Goal: Information Seeking & Learning: Check status

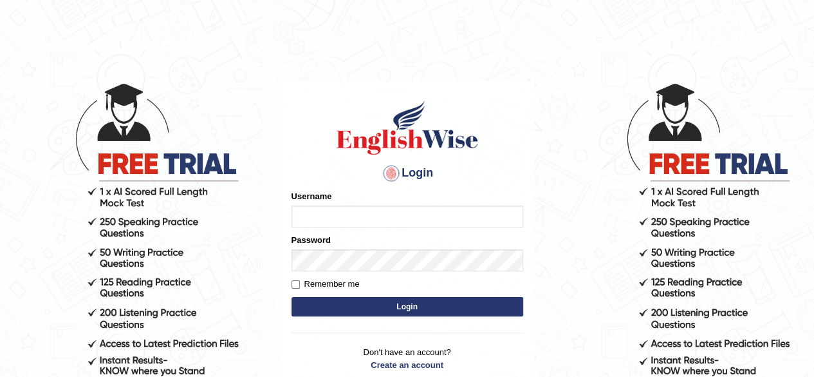
type input "tsheringg"
click at [378, 299] on button "Login" at bounding box center [408, 306] width 232 height 19
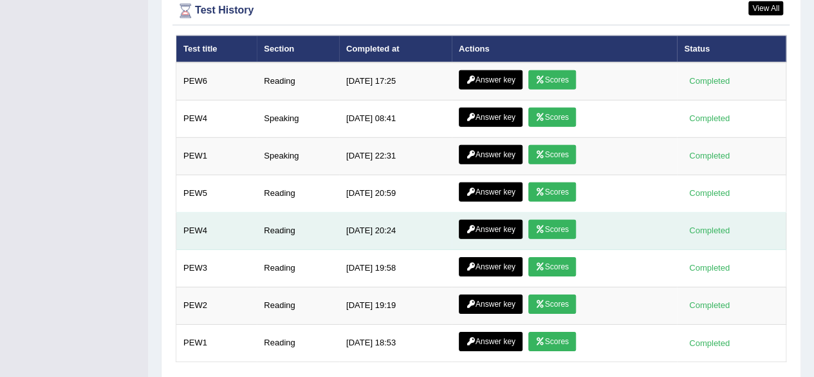
scroll to position [1899, 0]
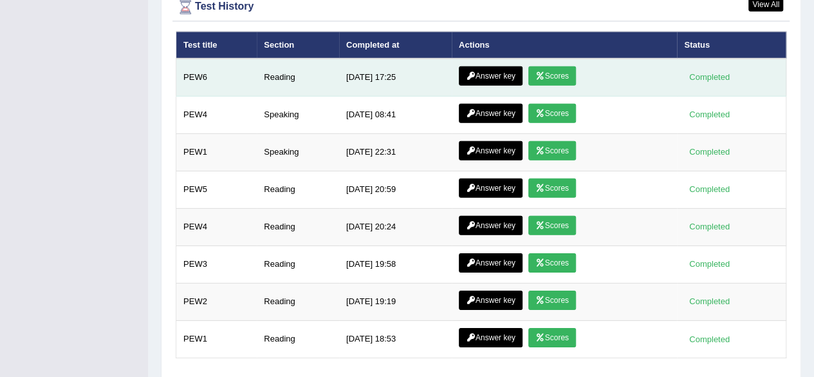
click at [563, 66] on link "Scores" at bounding box center [552, 75] width 48 height 19
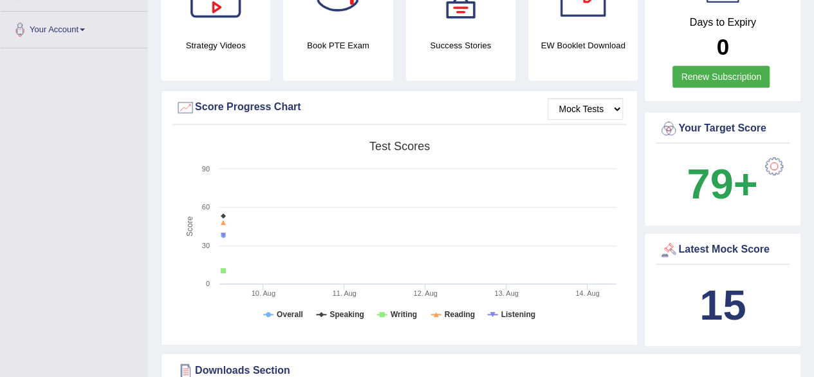
scroll to position [63, 0]
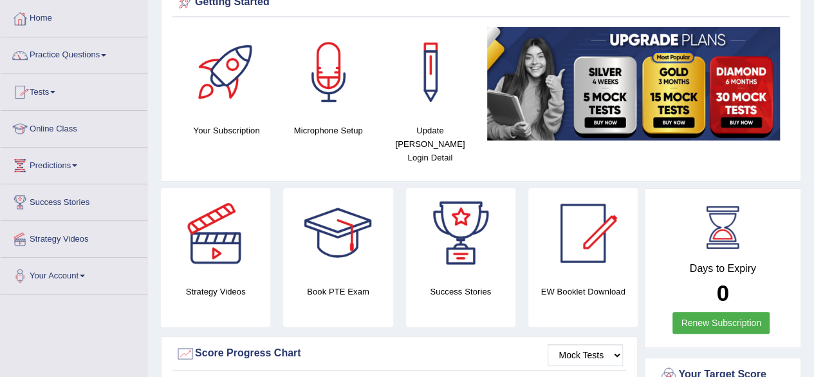
click at [63, 87] on link "Tests" at bounding box center [74, 90] width 147 height 32
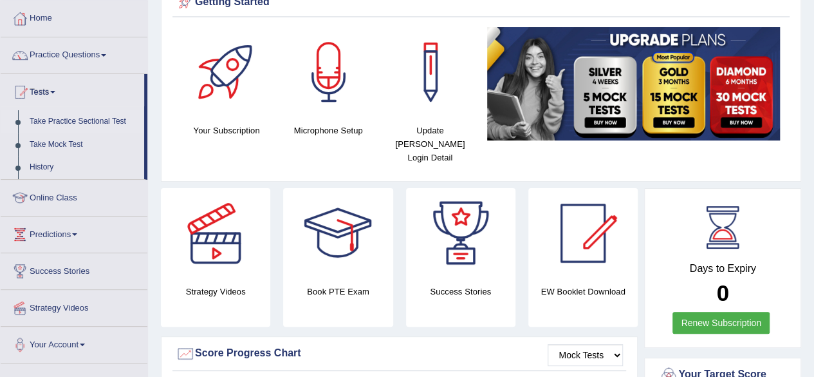
click at [72, 120] on link "Take Practice Sectional Test" at bounding box center [84, 121] width 120 height 23
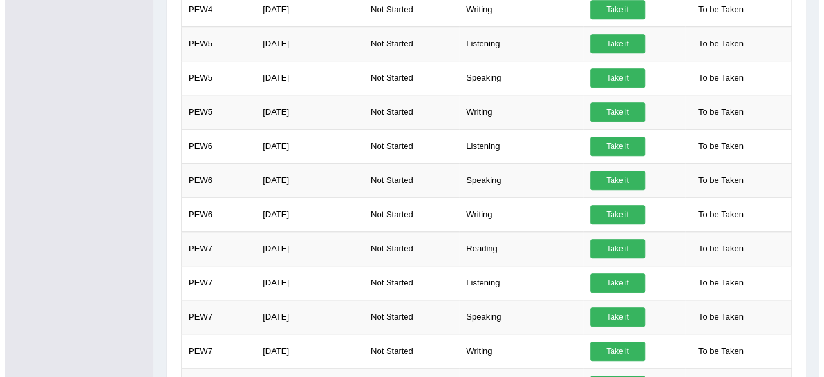
scroll to position [527, 0]
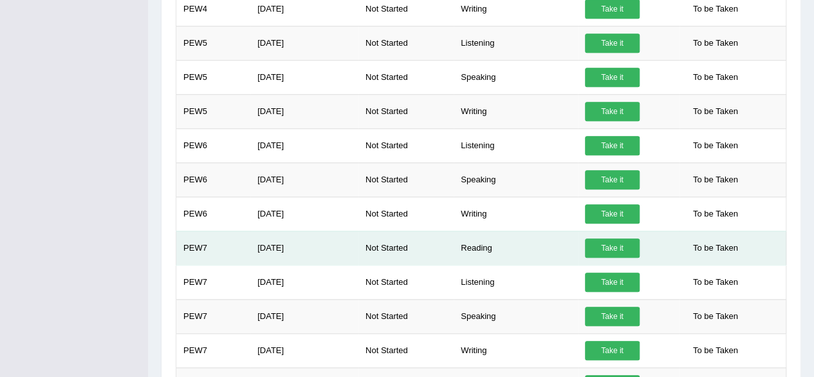
click at [614, 245] on link "Take it" at bounding box center [612, 247] width 55 height 19
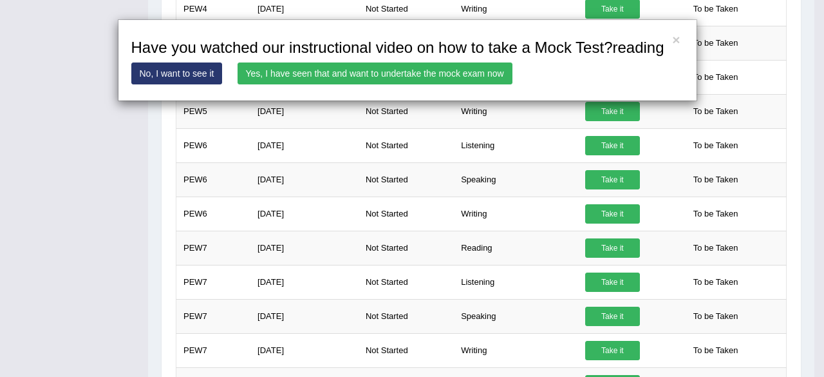
click at [447, 67] on link "Yes, I have seen that and want to undertake the mock exam now" at bounding box center [374, 73] width 275 height 22
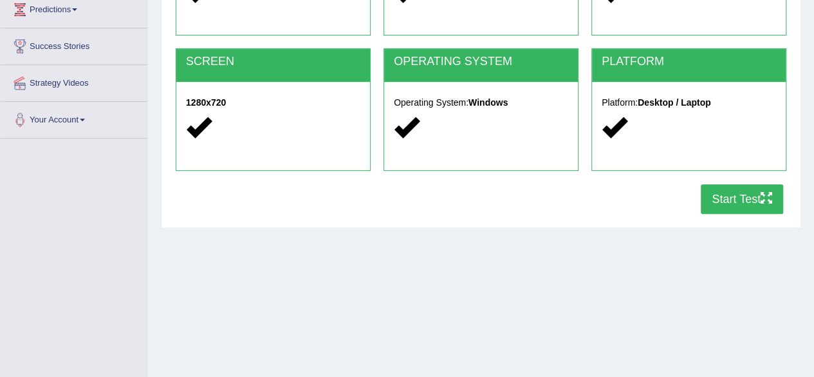
scroll to position [299, 0]
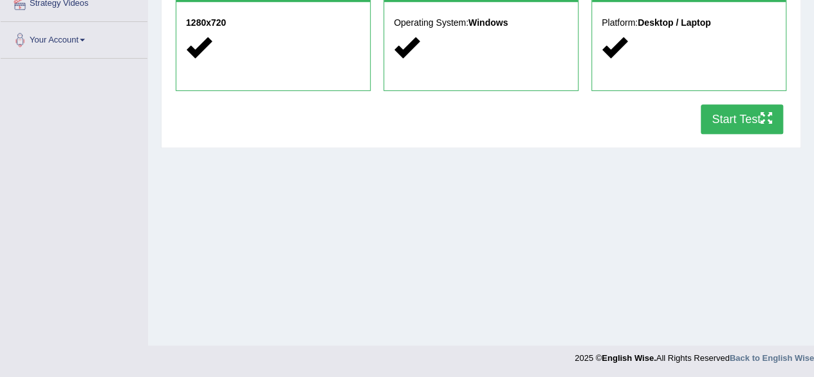
click at [758, 115] on button "Start Test" at bounding box center [742, 119] width 82 height 30
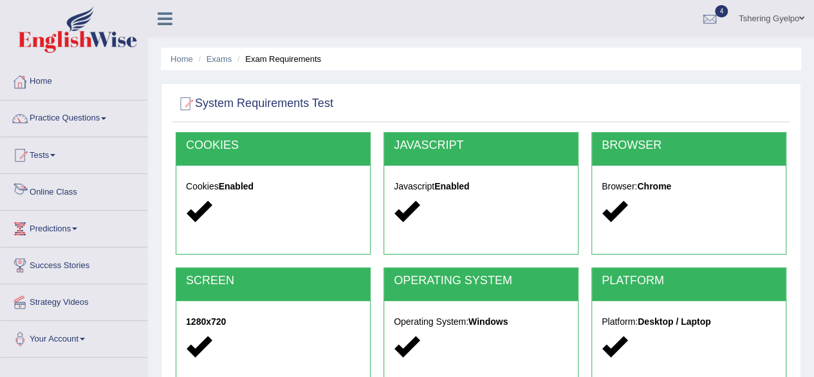
click at [62, 189] on link "Online Class" at bounding box center [74, 190] width 147 height 32
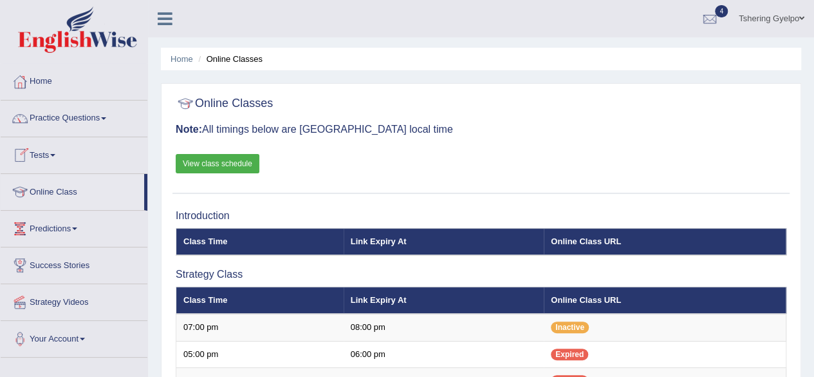
click at [244, 162] on link "View class schedule" at bounding box center [218, 163] width 84 height 19
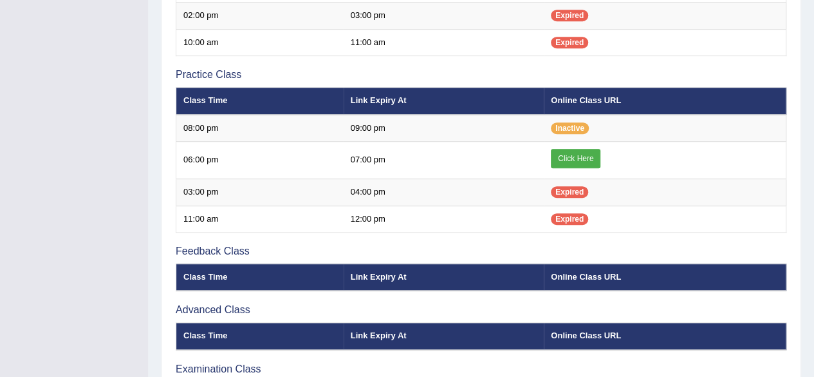
scroll to position [366, 0]
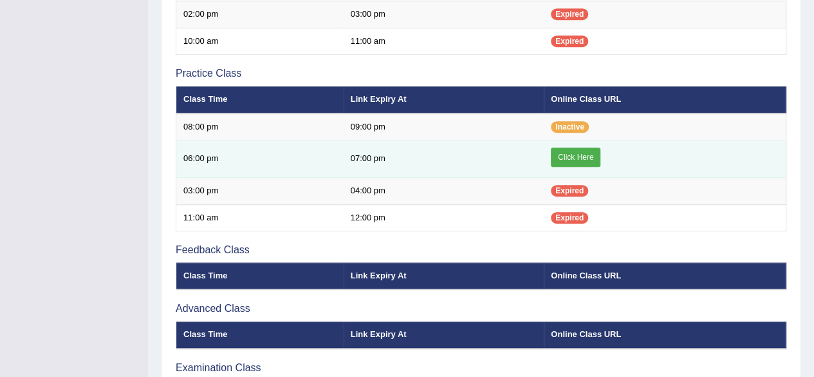
click at [582, 156] on link "Click Here" at bounding box center [576, 156] width 50 height 19
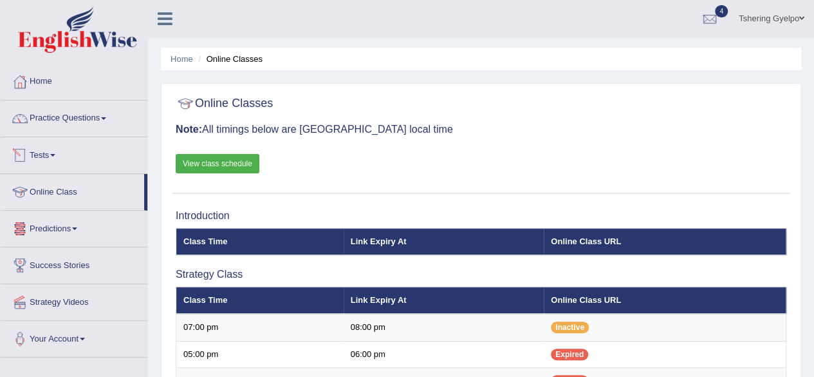
click at [56, 149] on link "Tests" at bounding box center [74, 153] width 147 height 32
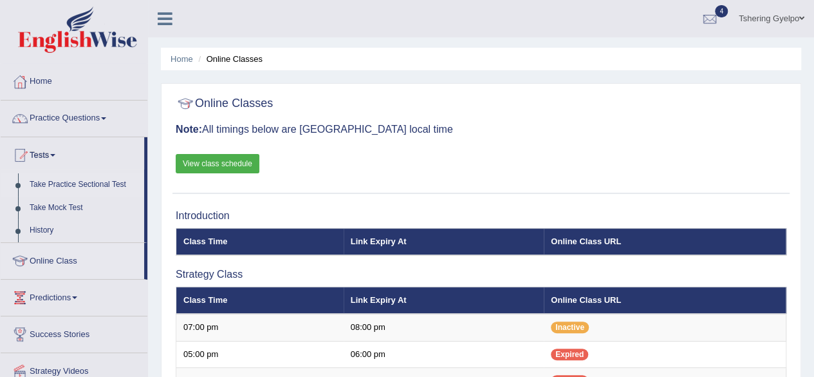
click at [87, 189] on link "Take Practice Sectional Test" at bounding box center [84, 184] width 120 height 23
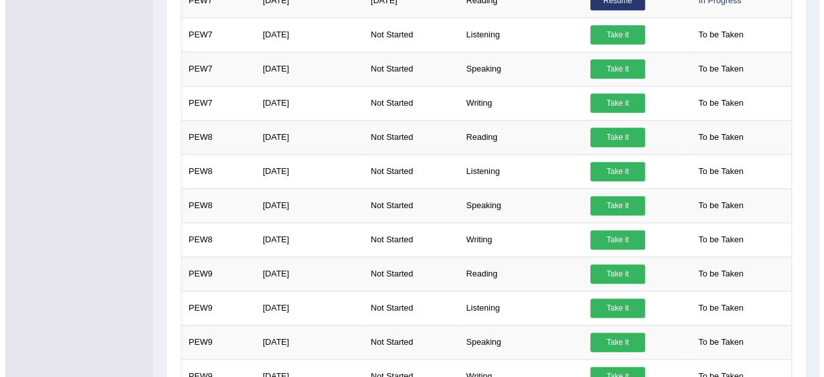
scroll to position [774, 0]
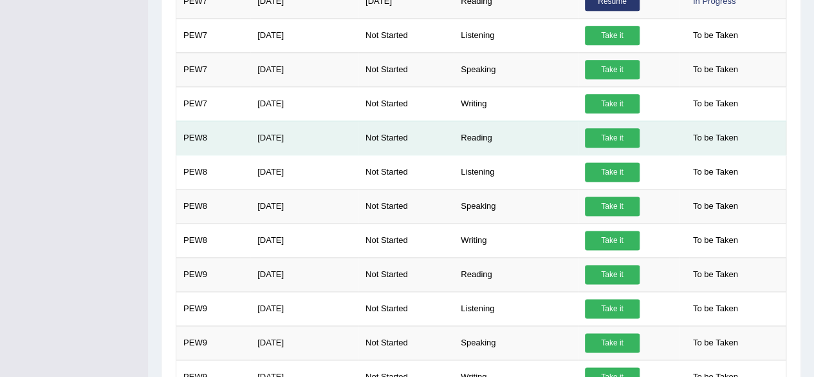
click at [617, 131] on link "Take it" at bounding box center [612, 137] width 55 height 19
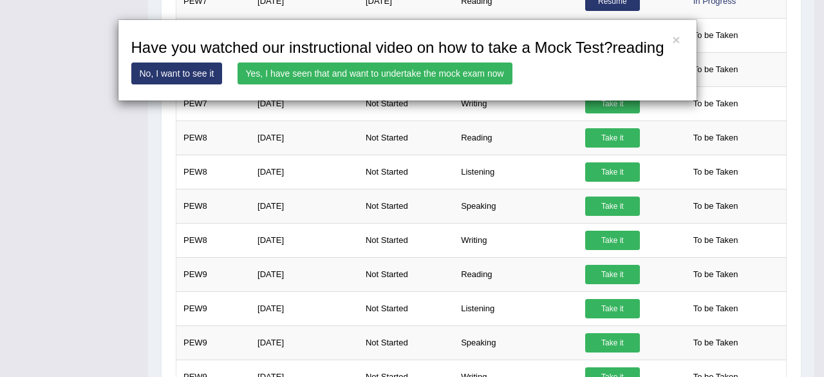
click at [453, 67] on link "Yes, I have seen that and want to undertake the mock exam now" at bounding box center [374, 73] width 275 height 22
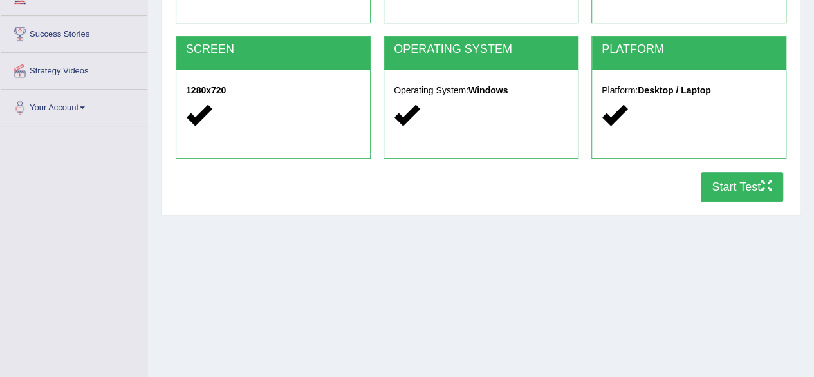
scroll to position [233, 0]
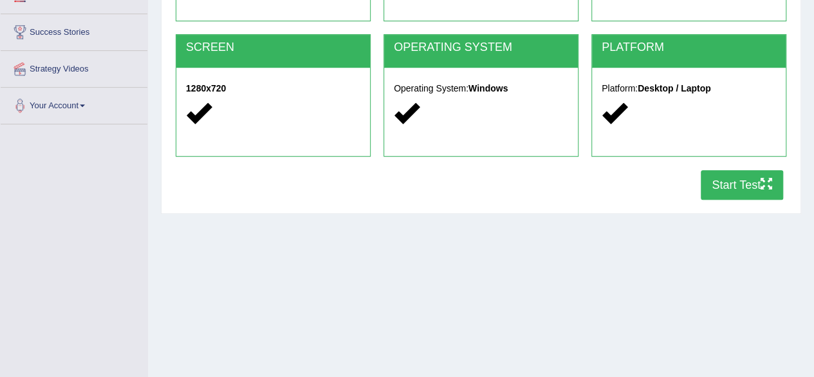
click at [756, 184] on button "Start Test" at bounding box center [742, 185] width 82 height 30
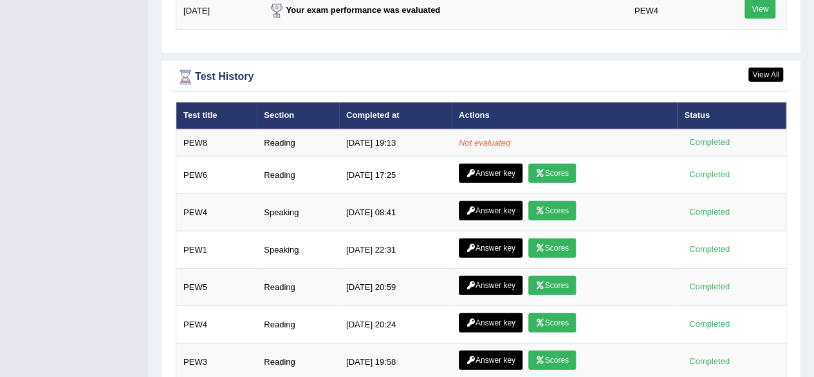
scroll to position [1747, 0]
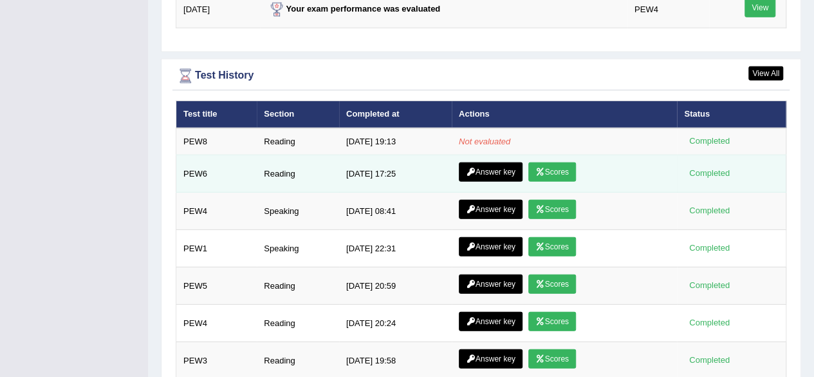
click at [559, 162] on link "Scores" at bounding box center [552, 171] width 48 height 19
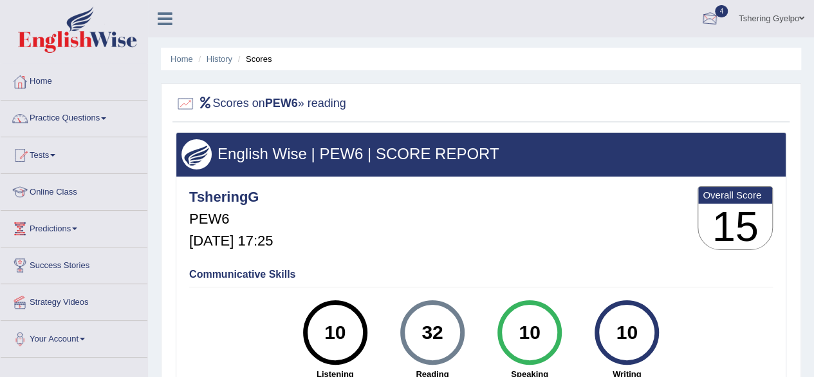
click at [703, 23] on div at bounding box center [709, 19] width 19 height 19
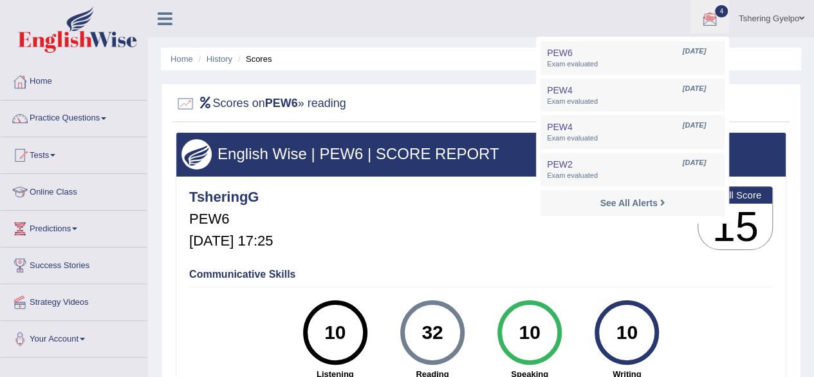
click at [584, 245] on div "TsheringG PEW6 Aug 14, 2025, 17:25 Overall Score 15" at bounding box center [481, 221] width 590 height 77
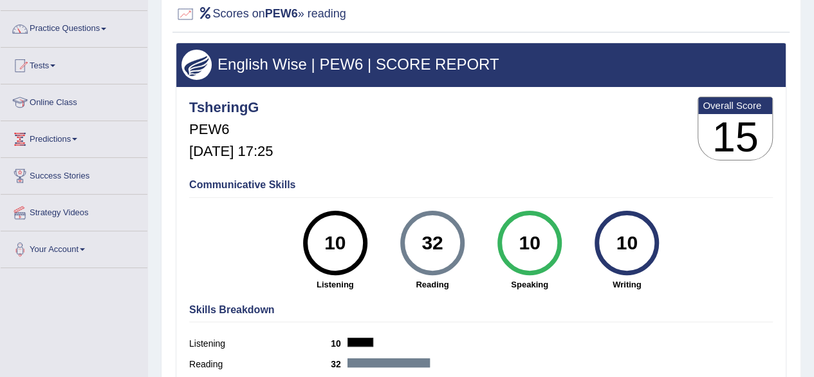
scroll to position [86, 0]
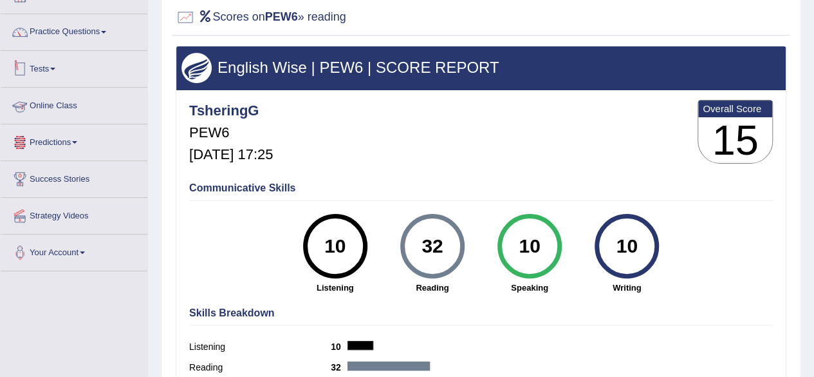
click at [54, 64] on link "Tests" at bounding box center [74, 67] width 147 height 32
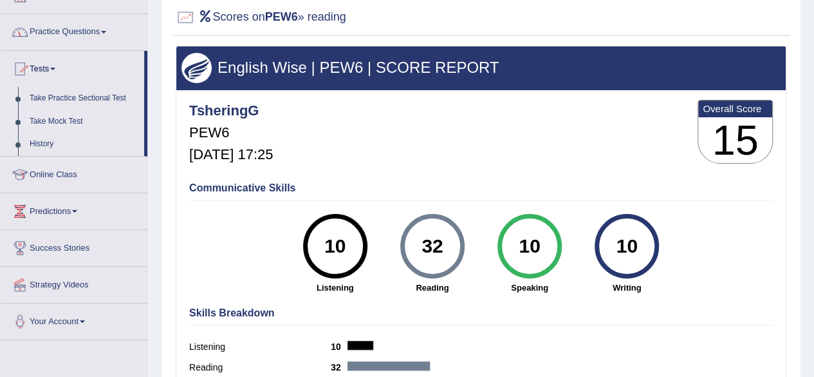
scroll to position [0, 0]
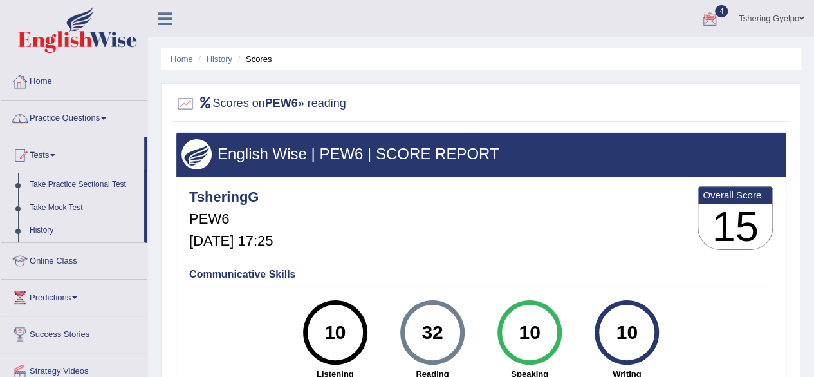
click at [45, 79] on link "Home" at bounding box center [74, 80] width 147 height 32
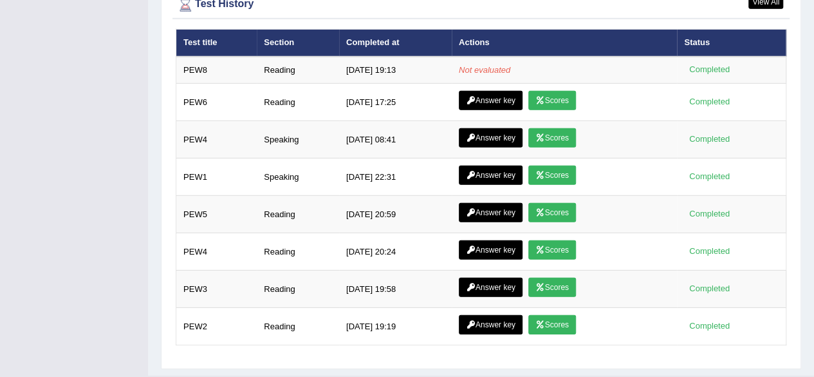
scroll to position [1823, 0]
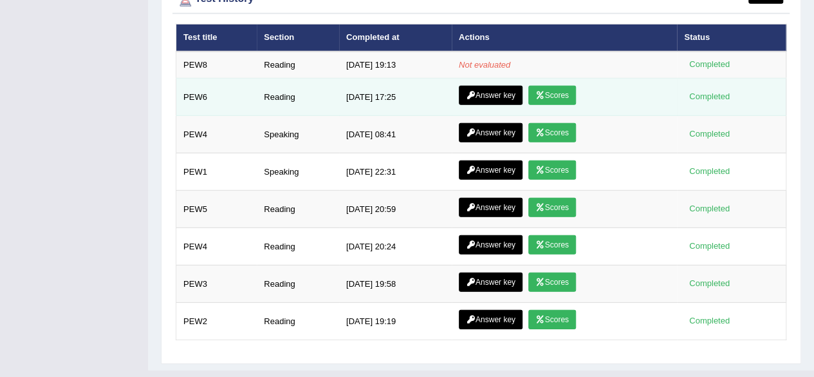
click at [555, 86] on link "Scores" at bounding box center [552, 95] width 48 height 19
click at [494, 86] on link "Answer key" at bounding box center [491, 95] width 64 height 19
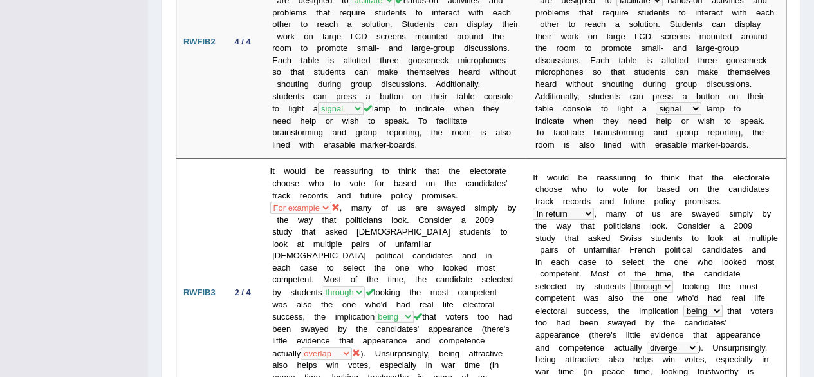
scroll to position [564, 0]
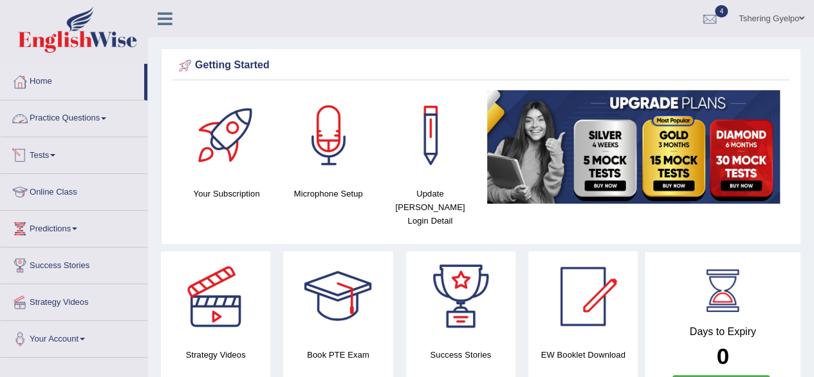
click at [55, 154] on span at bounding box center [52, 155] width 5 height 3
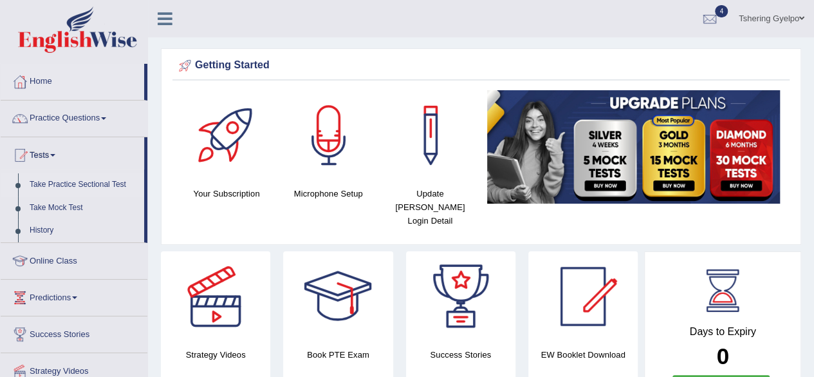
click at [63, 185] on link "Take Practice Sectional Test" at bounding box center [84, 184] width 120 height 23
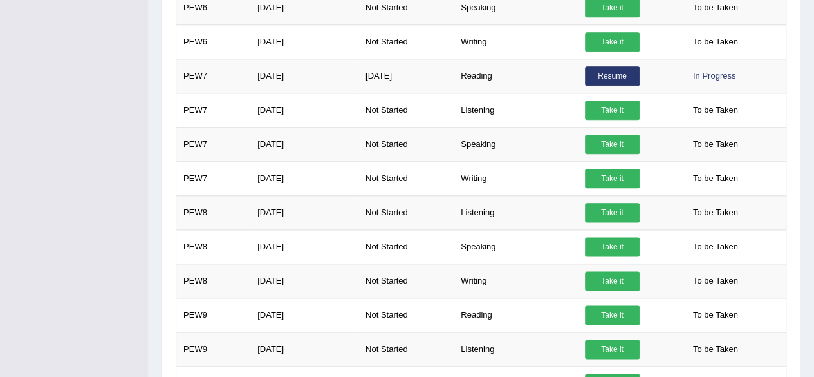
scroll to position [701, 0]
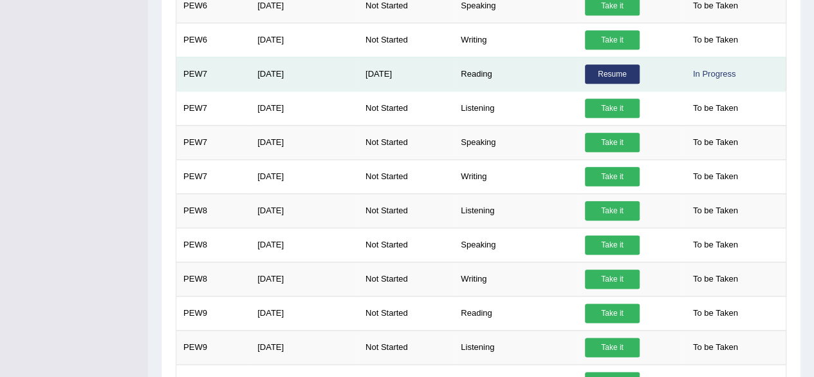
click at [631, 70] on link "Resume" at bounding box center [612, 73] width 55 height 19
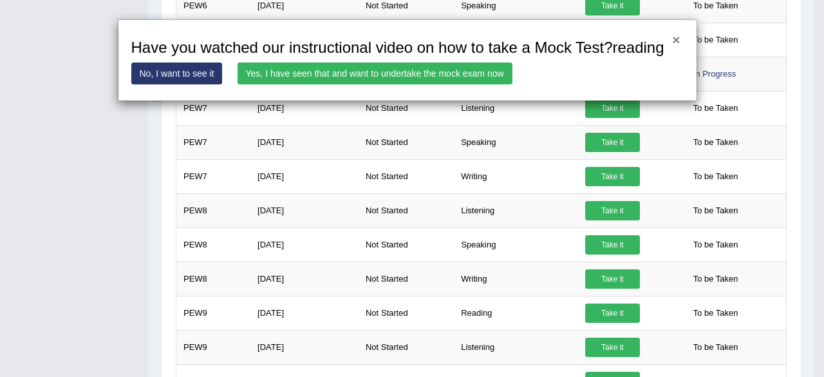
click at [680, 42] on button "×" at bounding box center [676, 40] width 8 height 14
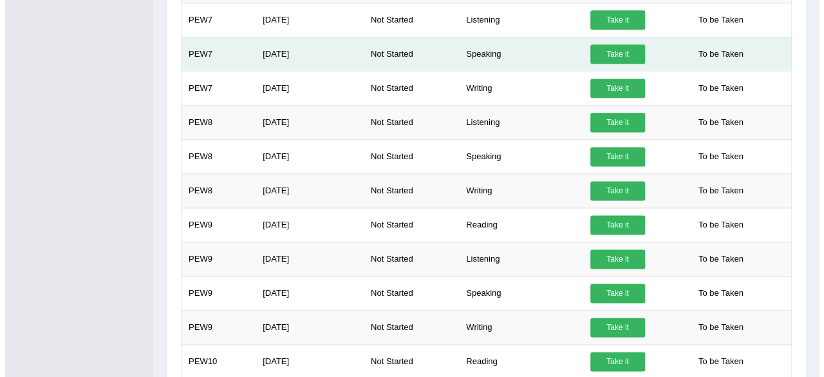
scroll to position [790, 0]
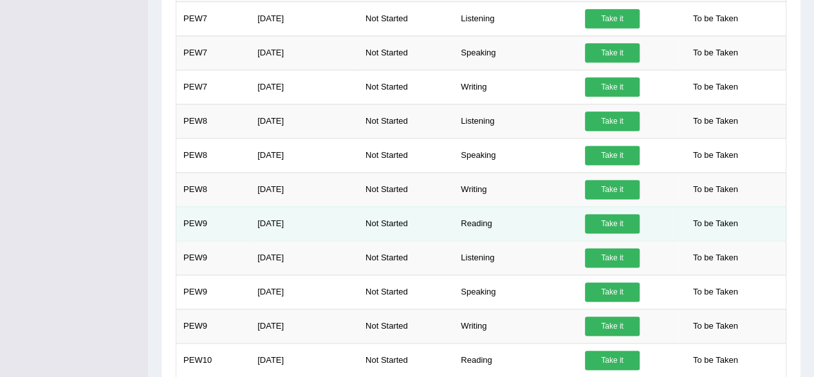
click at [622, 217] on link "Take it" at bounding box center [612, 223] width 55 height 19
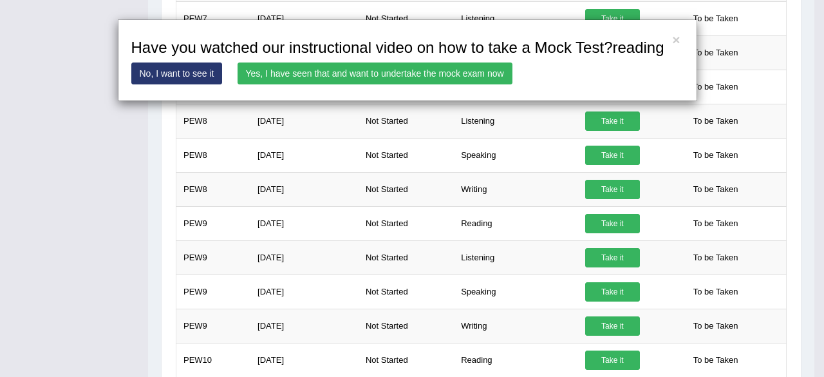
click at [470, 77] on link "Yes, I have seen that and want to undertake the mock exam now" at bounding box center [374, 73] width 275 height 22
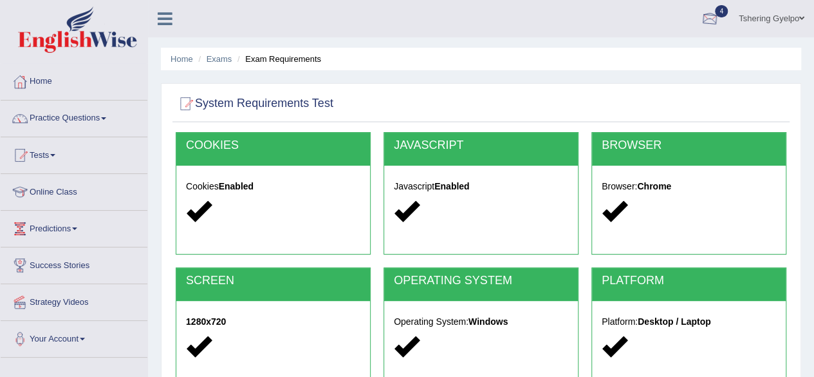
click at [706, 20] on div at bounding box center [709, 19] width 19 height 19
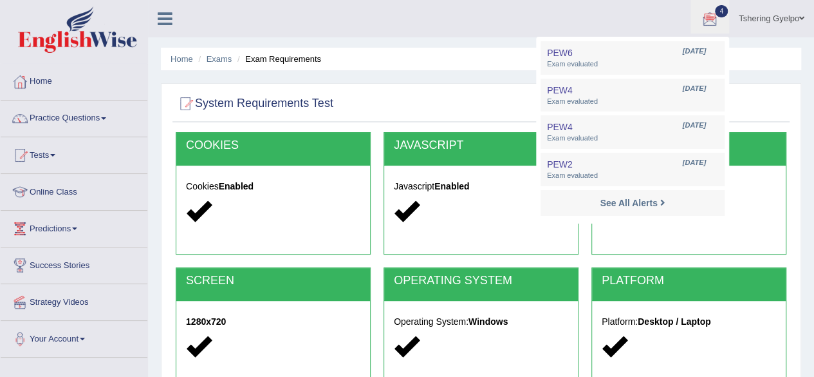
click at [785, 57] on ul "Home Exams Exam Requirements" at bounding box center [481, 59] width 640 height 23
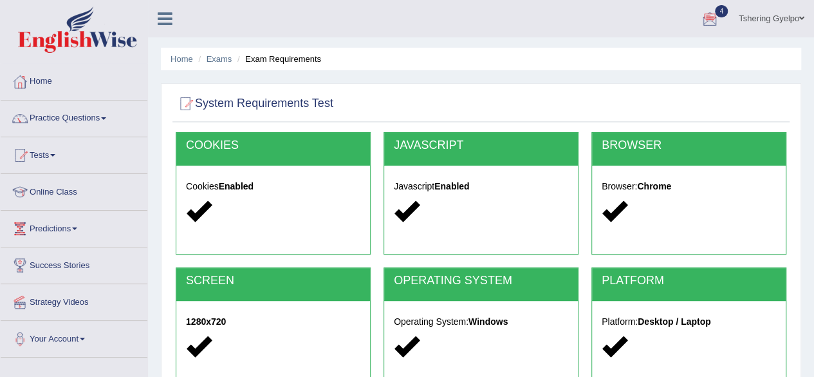
scroll to position [299, 0]
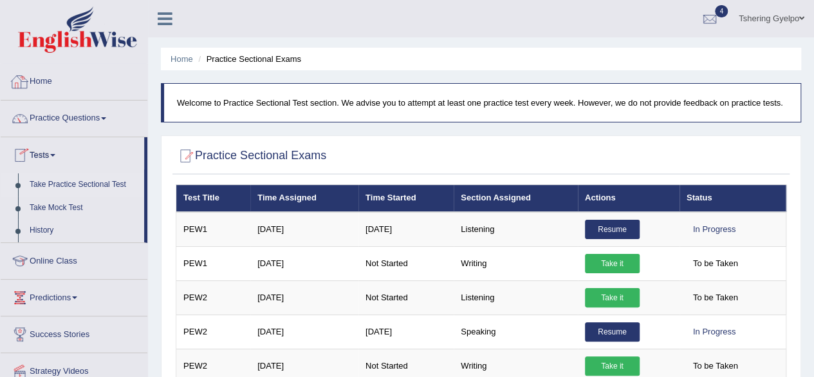
click at [33, 78] on link "Home" at bounding box center [74, 80] width 147 height 32
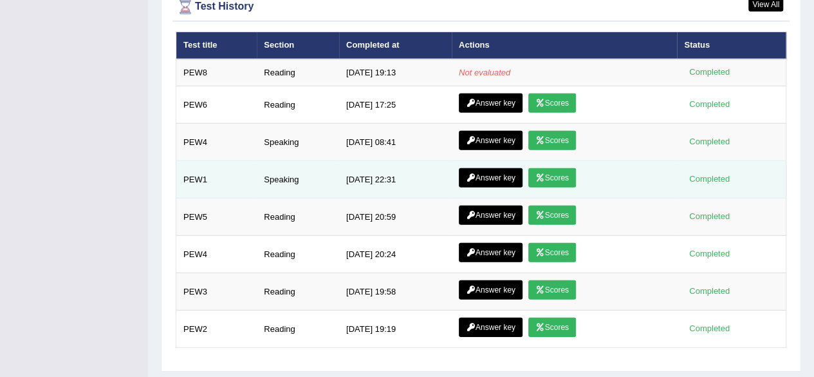
scroll to position [1816, 0]
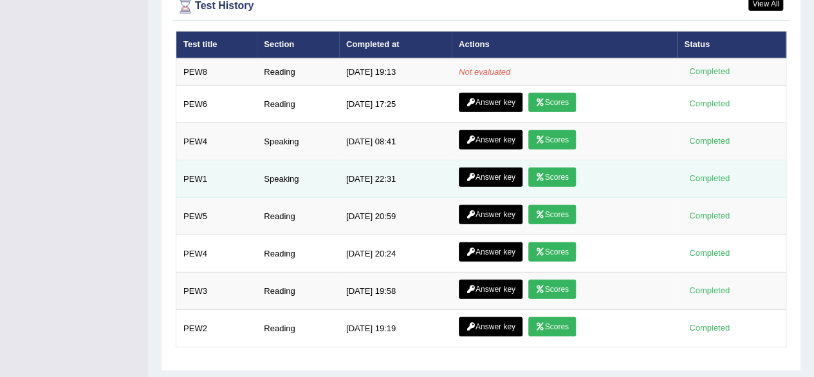
click at [550, 167] on link "Scores" at bounding box center [552, 176] width 48 height 19
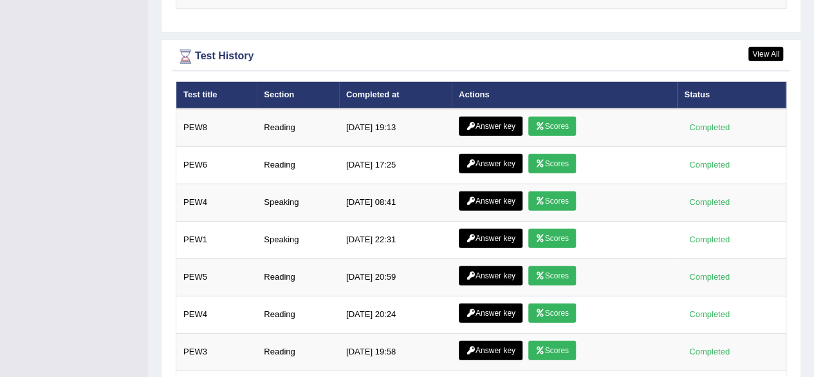
scroll to position [1816, 0]
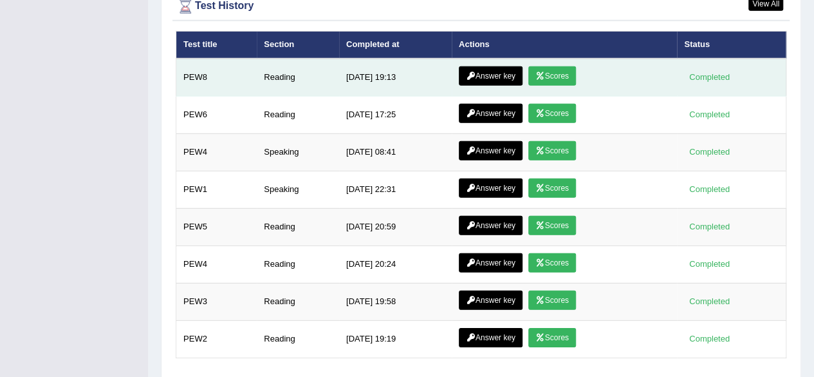
click at [565, 66] on link "Scores" at bounding box center [552, 75] width 48 height 19
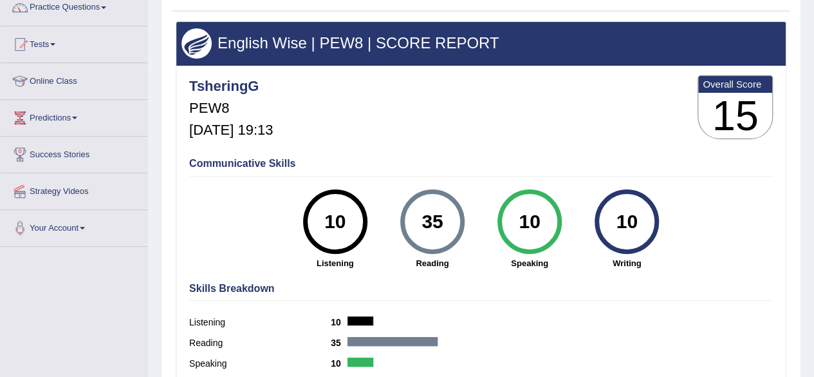
scroll to position [106, 0]
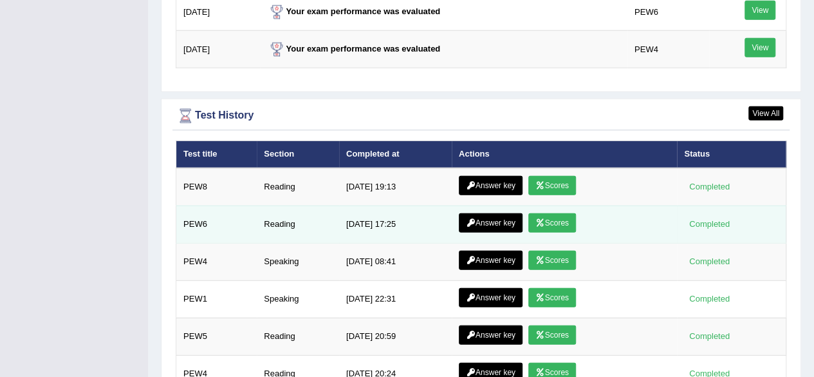
scroll to position [1706, 0]
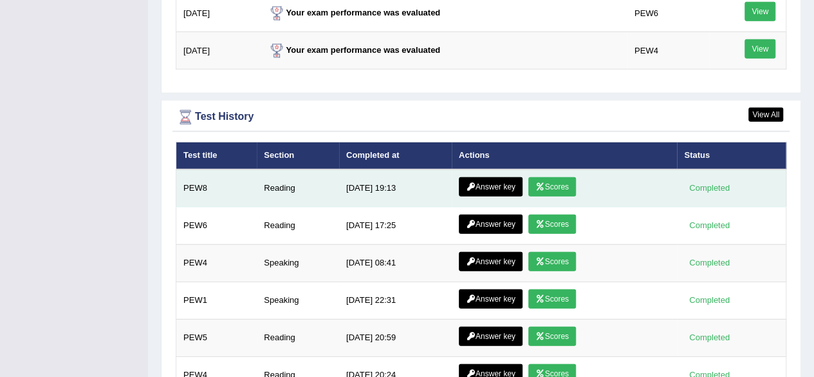
click at [490, 177] on link "Answer key" at bounding box center [491, 186] width 64 height 19
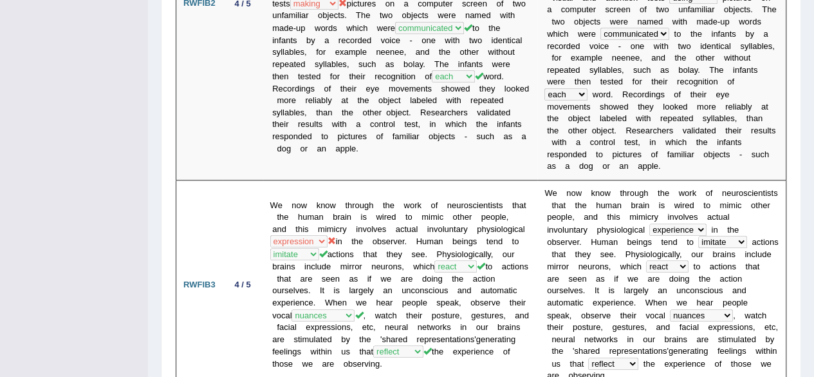
scroll to position [668, 0]
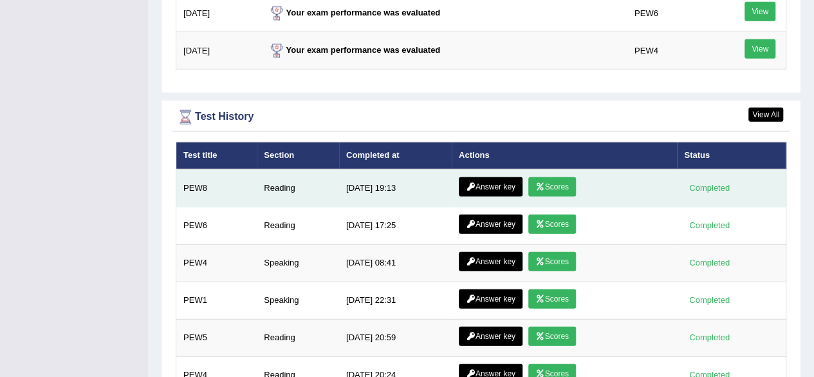
click at [550, 177] on link "Scores" at bounding box center [552, 186] width 48 height 19
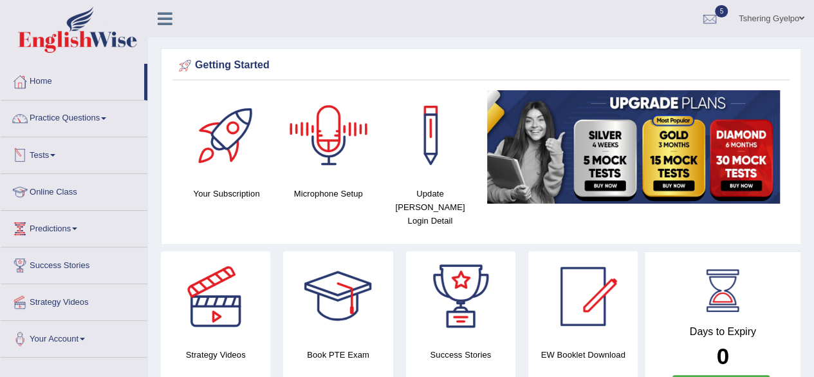
click at [62, 156] on link "Tests" at bounding box center [74, 153] width 147 height 32
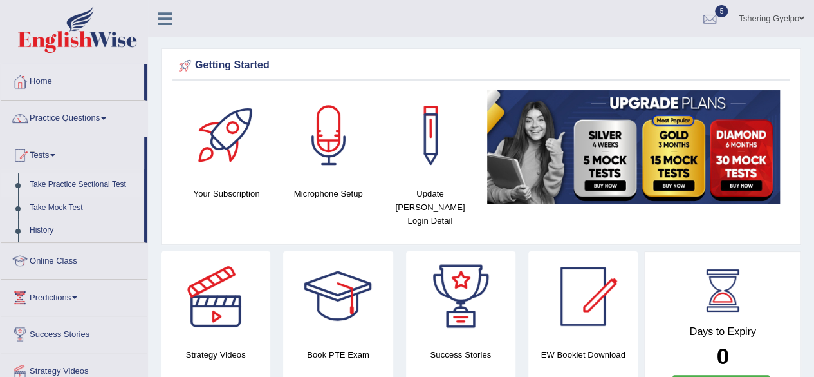
click at [74, 182] on link "Take Practice Sectional Test" at bounding box center [84, 184] width 120 height 23
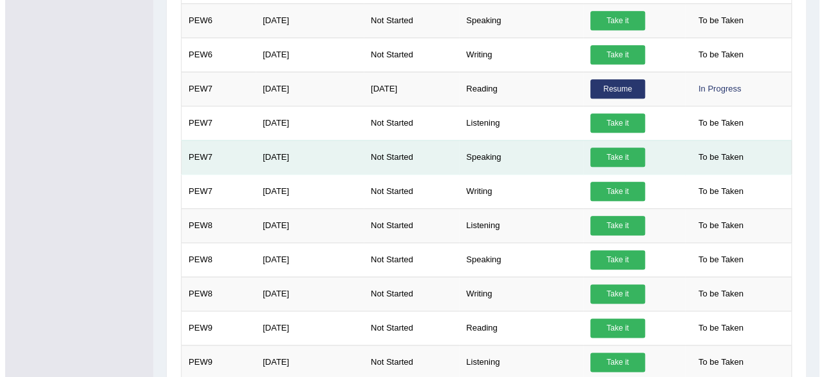
scroll to position [689, 0]
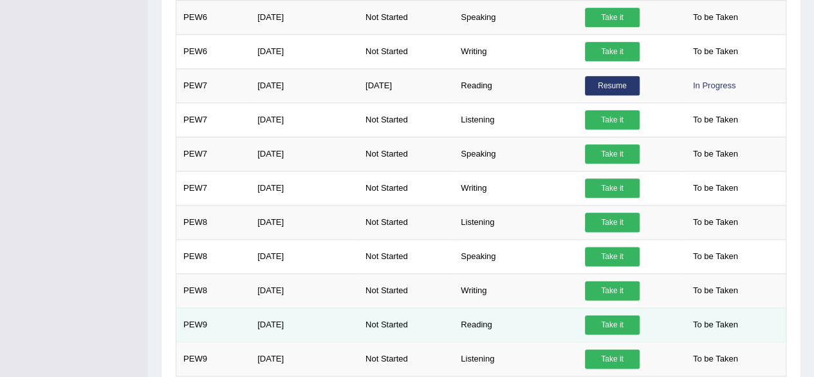
click at [631, 320] on link "Take it" at bounding box center [612, 324] width 55 height 19
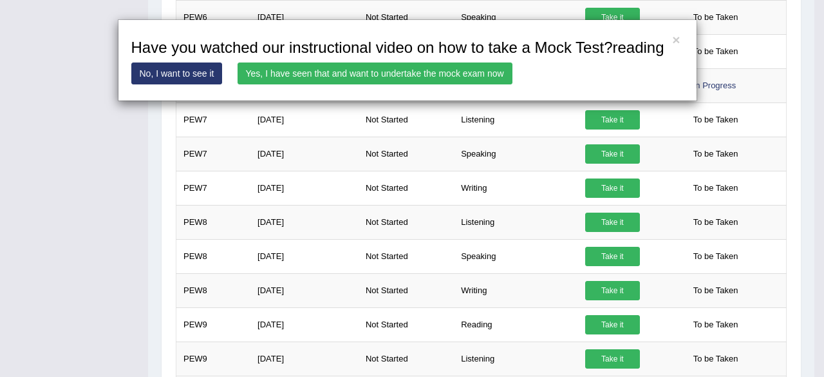
click at [445, 82] on link "Yes, I have seen that and want to undertake the mock exam now" at bounding box center [374, 73] width 275 height 22
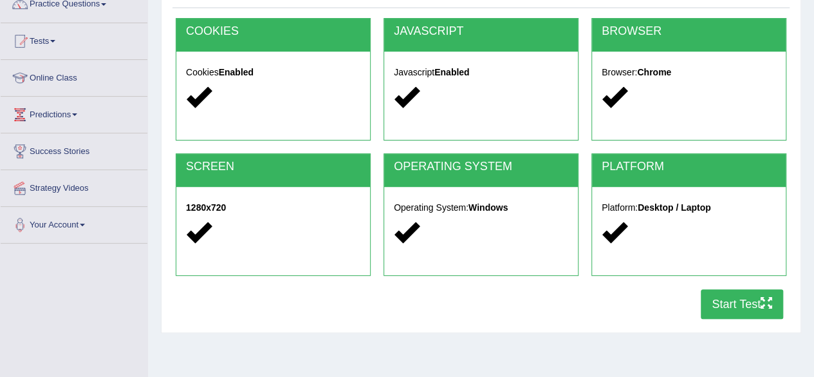
scroll to position [115, 0]
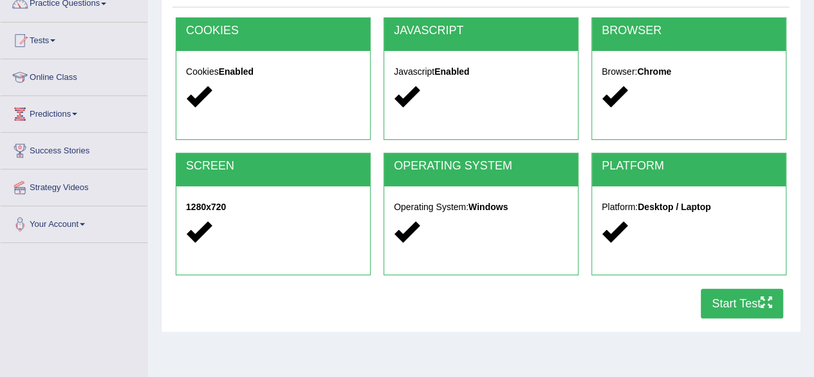
click at [721, 310] on button "Start Test" at bounding box center [742, 303] width 82 height 30
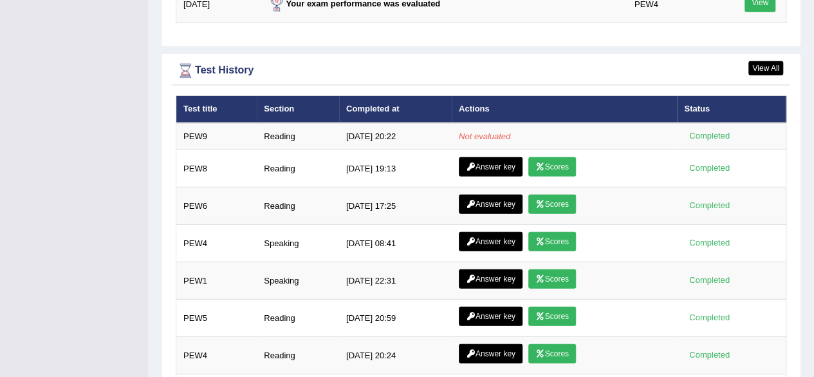
scroll to position [1825, 0]
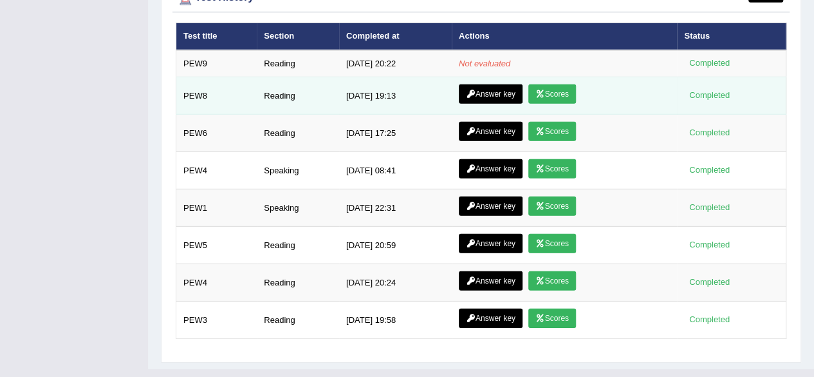
click at [565, 84] on link "Scores" at bounding box center [552, 93] width 48 height 19
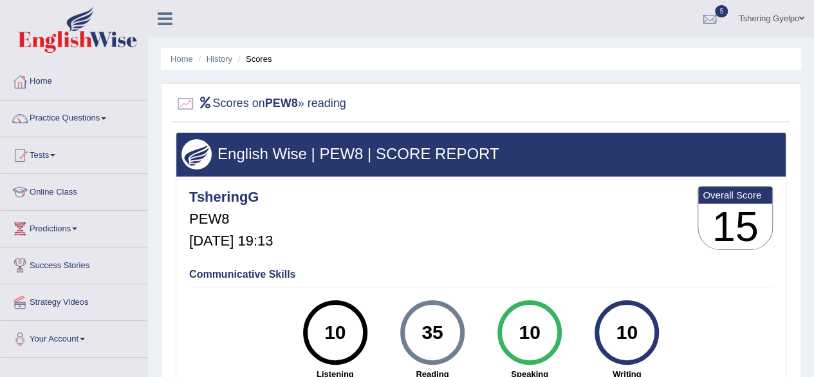
scroll to position [299, 0]
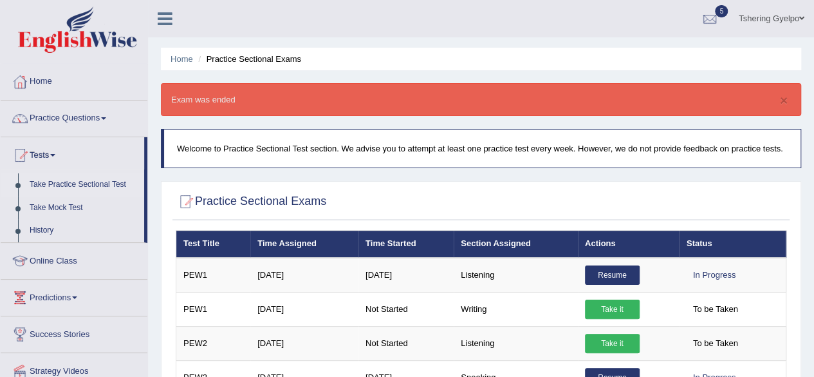
click at [51, 153] on link "Tests" at bounding box center [73, 153] width 144 height 32
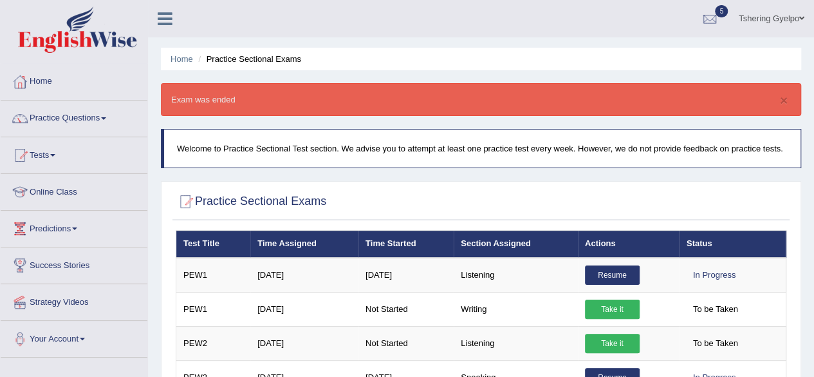
click at [51, 153] on link "Tests" at bounding box center [74, 153] width 147 height 32
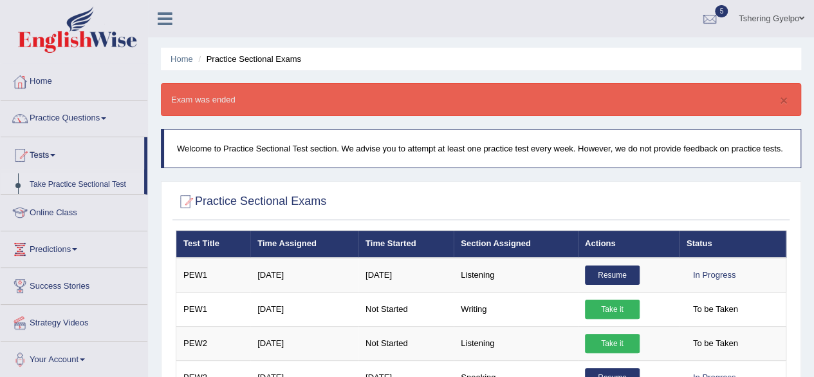
click at [51, 153] on link "Tests" at bounding box center [73, 153] width 144 height 32
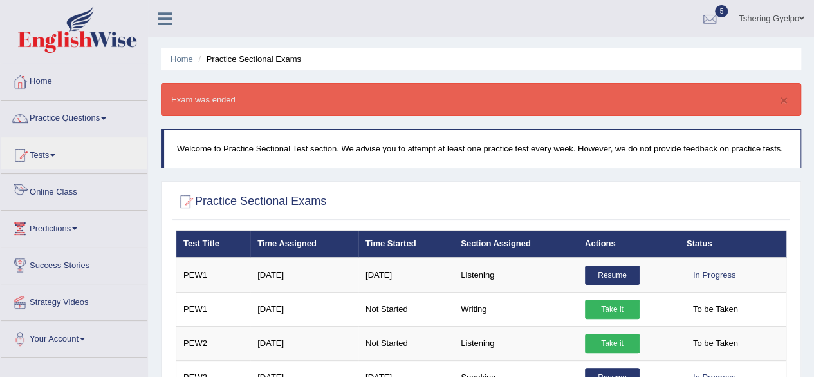
click at [68, 182] on link "Online Class" at bounding box center [74, 190] width 147 height 32
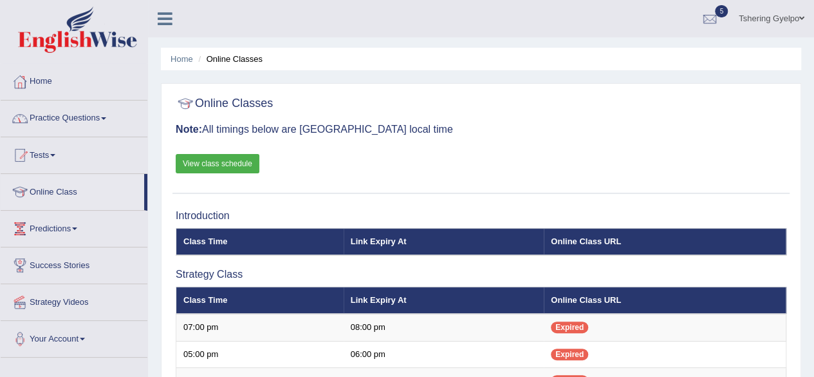
click at [233, 163] on link "View class schedule" at bounding box center [218, 163] width 84 height 19
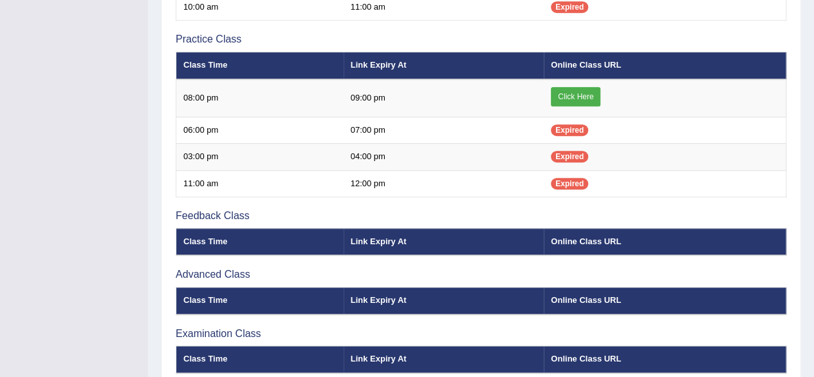
scroll to position [458, 0]
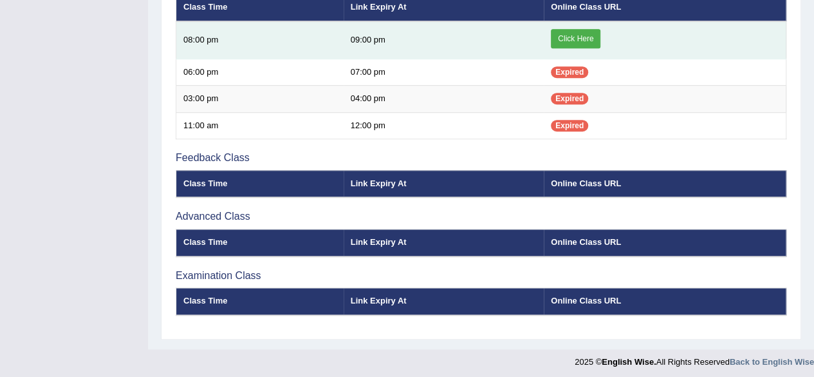
click at [591, 35] on link "Click Here" at bounding box center [576, 38] width 50 height 19
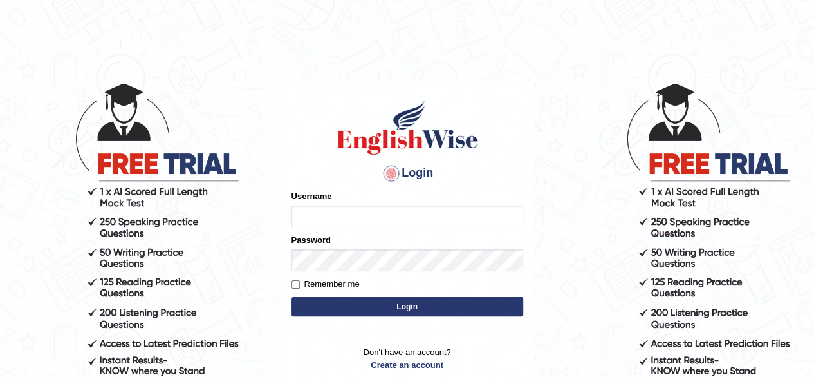
scroll to position [110, 0]
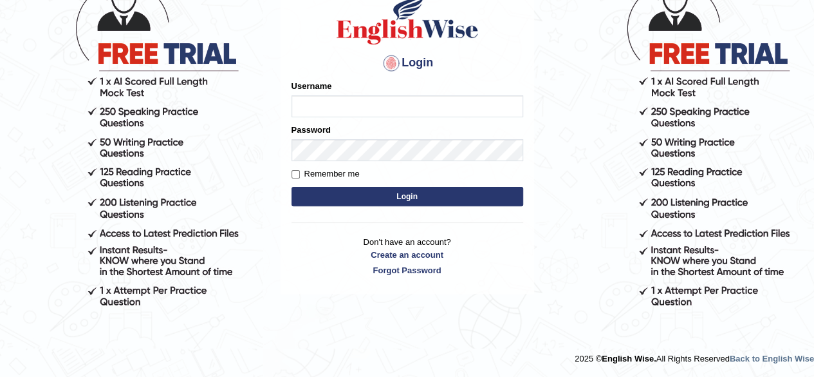
type input "tsheringg"
click at [387, 203] on button "Login" at bounding box center [408, 196] width 232 height 19
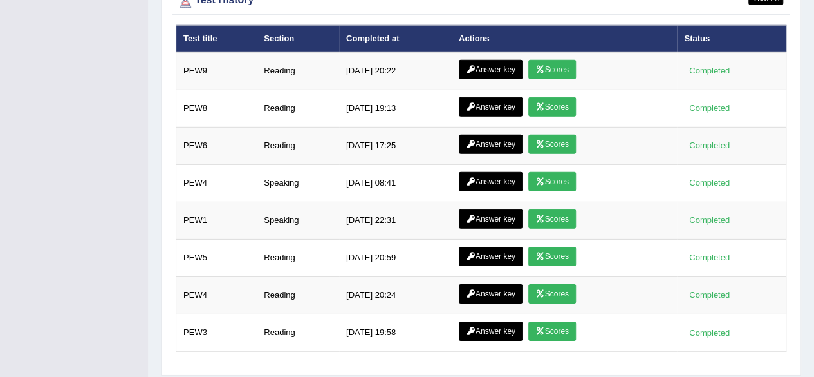
scroll to position [1917, 0]
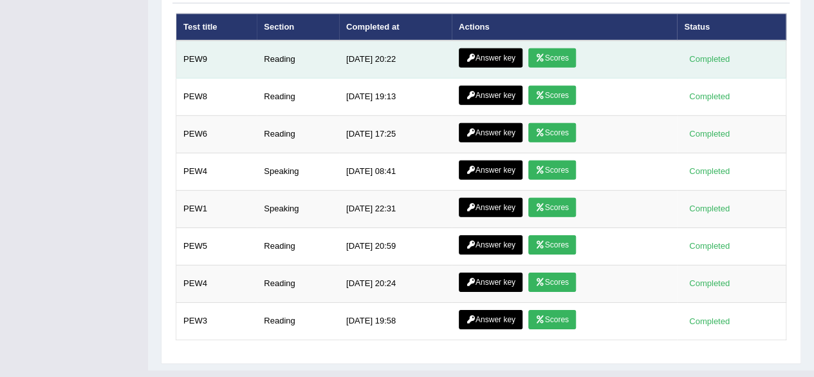
click at [555, 48] on link "Scores" at bounding box center [552, 57] width 48 height 19
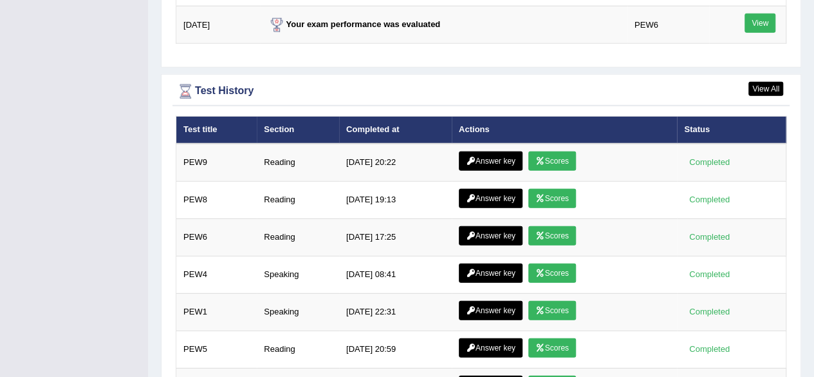
scroll to position [1730, 0]
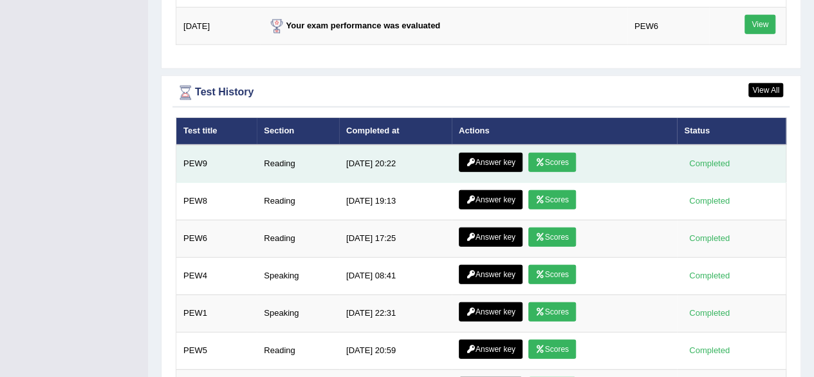
click at [481, 153] on link "Answer key" at bounding box center [491, 162] width 64 height 19
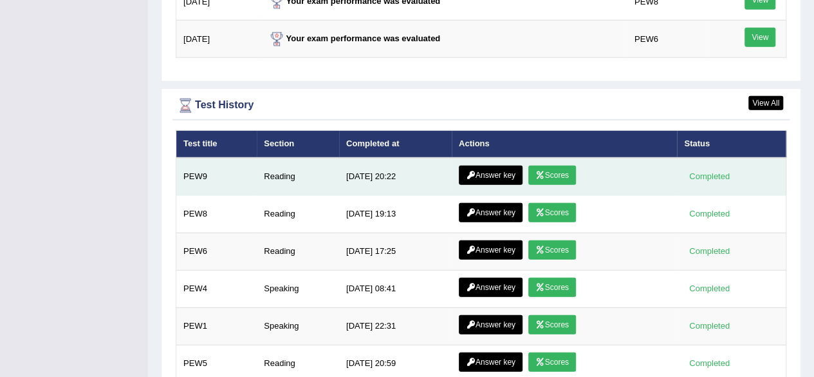
click at [560, 165] on link "Scores" at bounding box center [552, 174] width 48 height 19
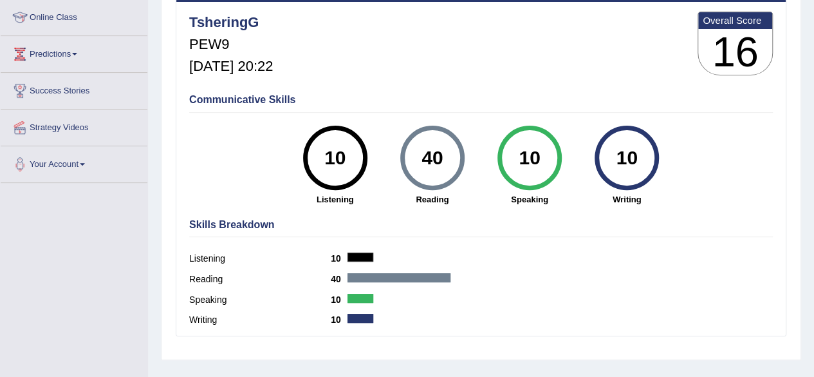
scroll to position [176, 0]
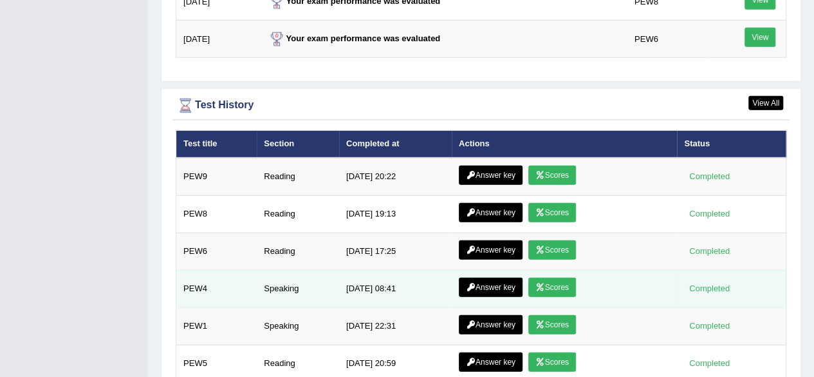
click at [552, 277] on link "Scores" at bounding box center [552, 286] width 48 height 19
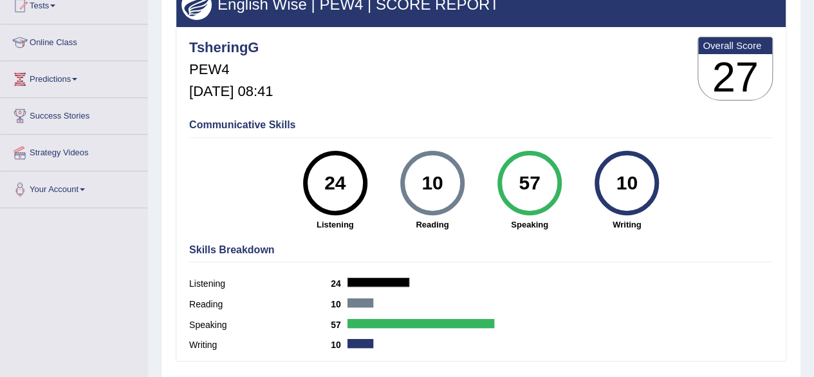
scroll to position [149, 0]
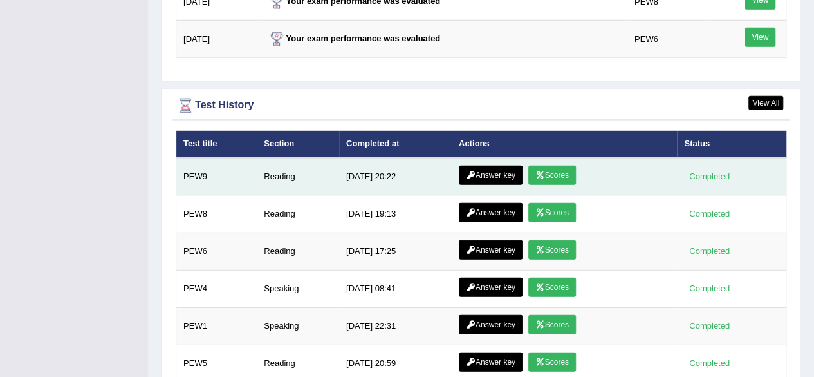
click at [555, 165] on link "Scores" at bounding box center [552, 174] width 48 height 19
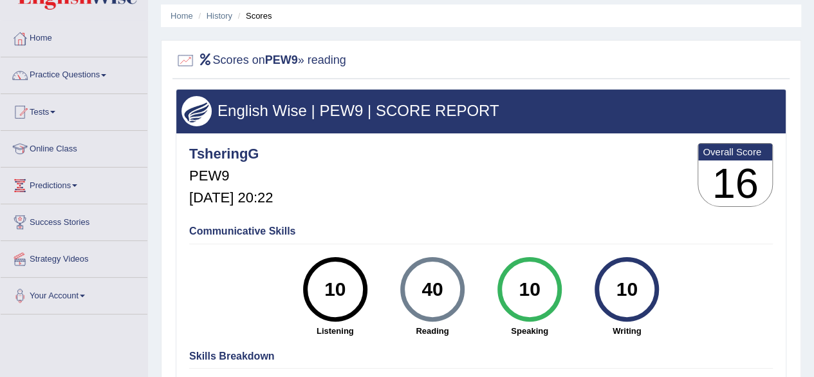
scroll to position [41, 0]
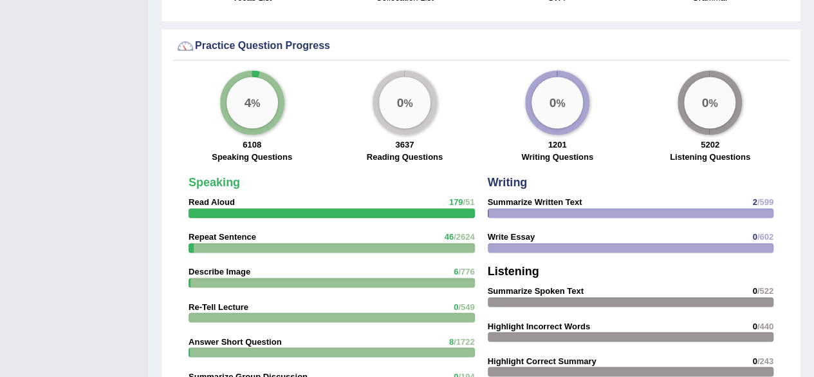
scroll to position [926, 0]
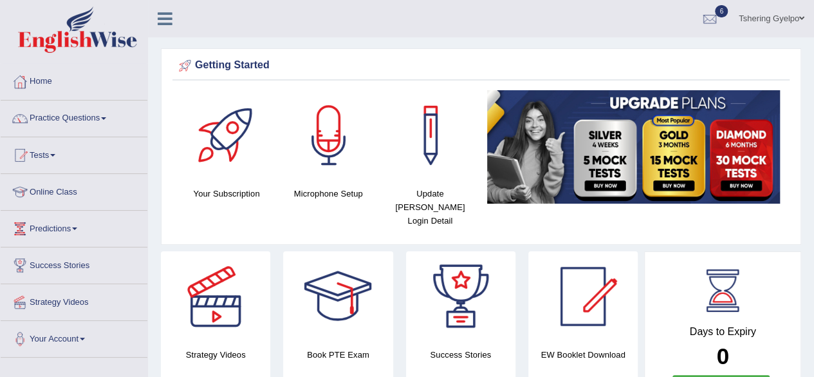
click at [57, 158] on link "Tests" at bounding box center [74, 153] width 147 height 32
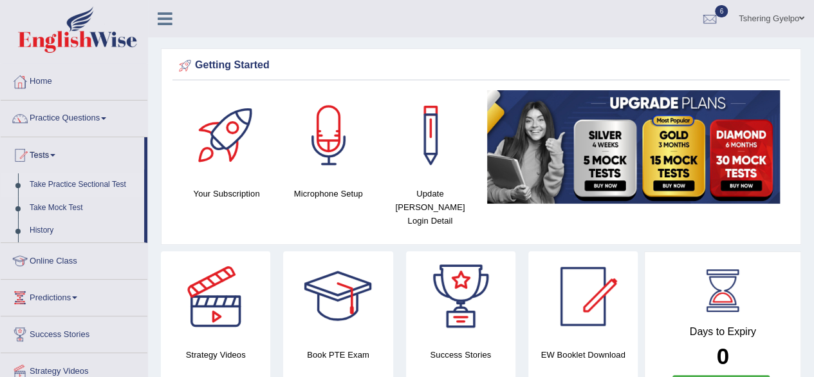
click at [64, 182] on link "Take Practice Sectional Test" at bounding box center [84, 184] width 120 height 23
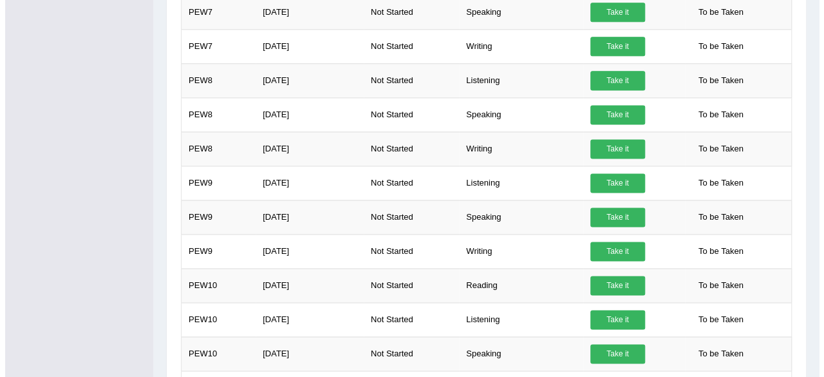
scroll to position [832, 0]
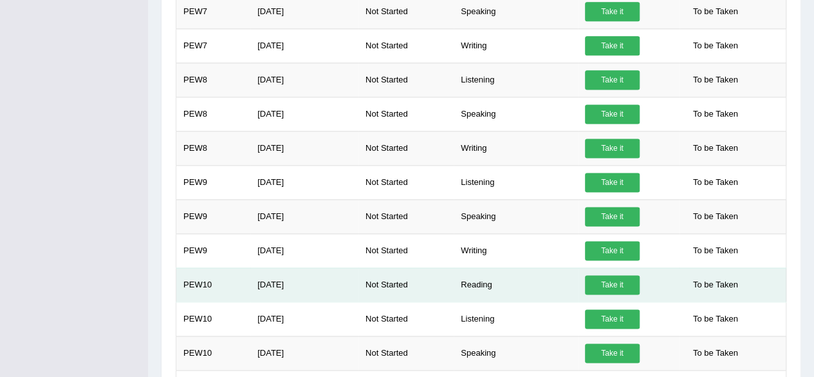
click at [626, 275] on link "Take it" at bounding box center [612, 284] width 55 height 19
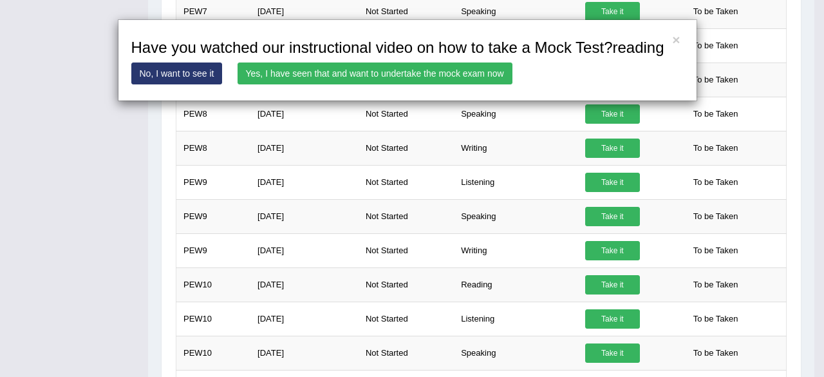
click at [470, 68] on link "Yes, I have seen that and want to undertake the mock exam now" at bounding box center [374, 73] width 275 height 22
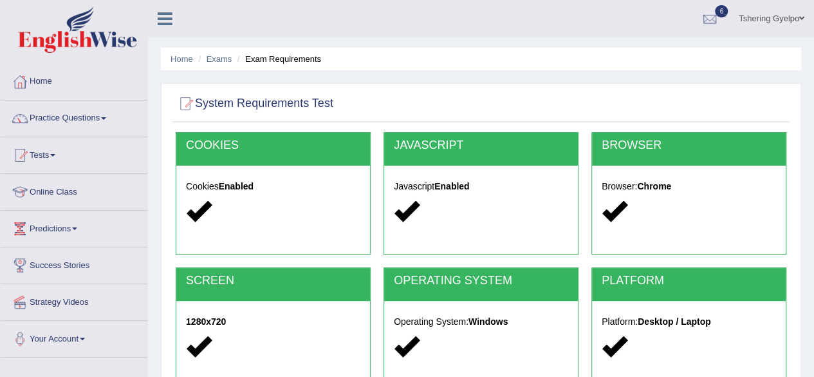
scroll to position [299, 0]
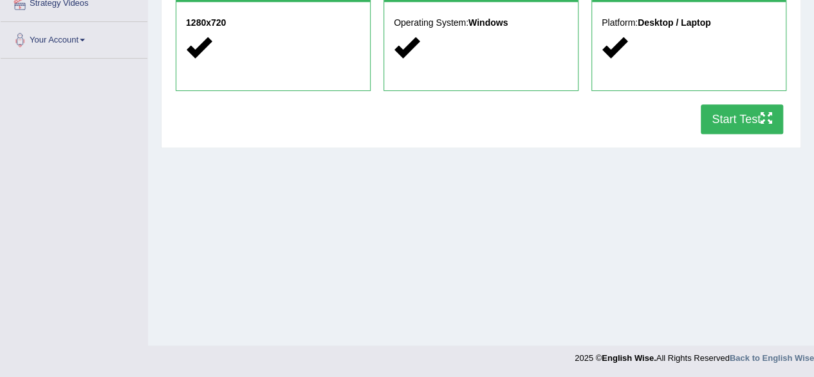
click at [741, 118] on button "Start Test" at bounding box center [742, 119] width 82 height 30
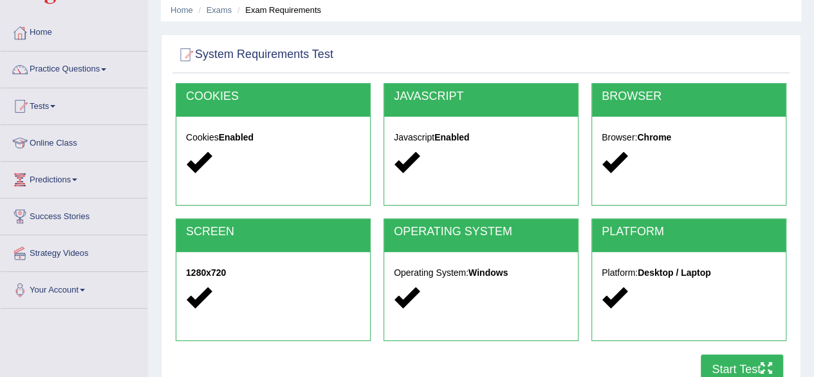
scroll to position [0, 0]
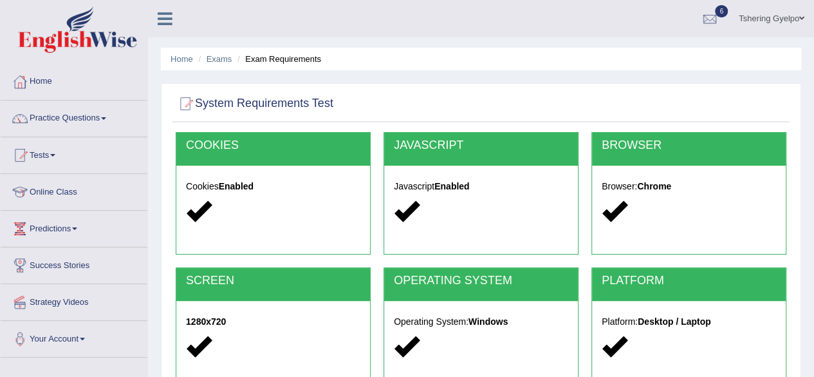
click at [55, 154] on span at bounding box center [52, 155] width 5 height 3
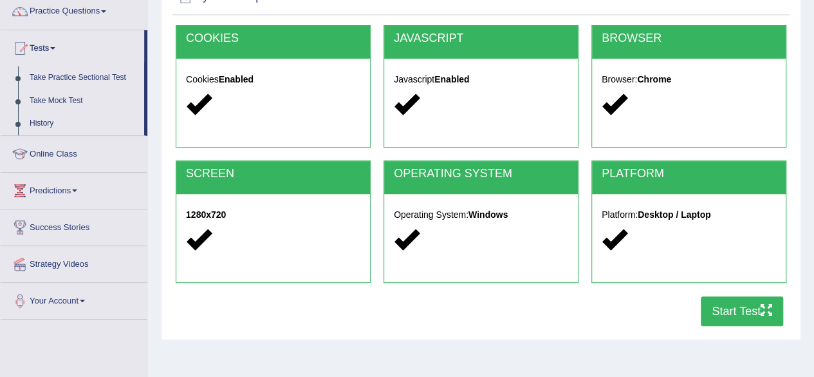
scroll to position [108, 0]
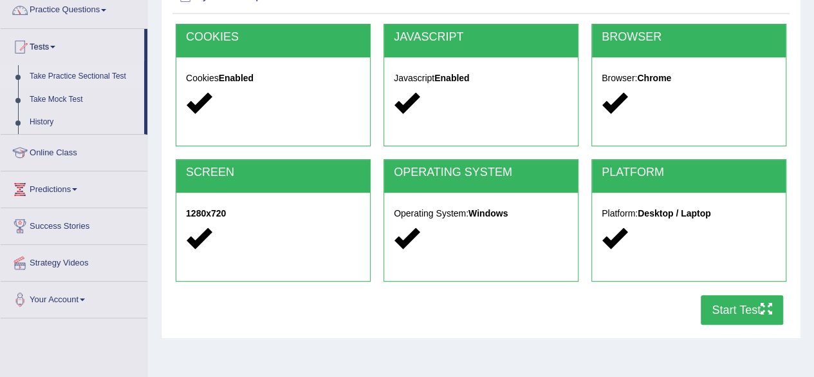
click at [82, 79] on link "Take Practice Sectional Test" at bounding box center [84, 76] width 120 height 23
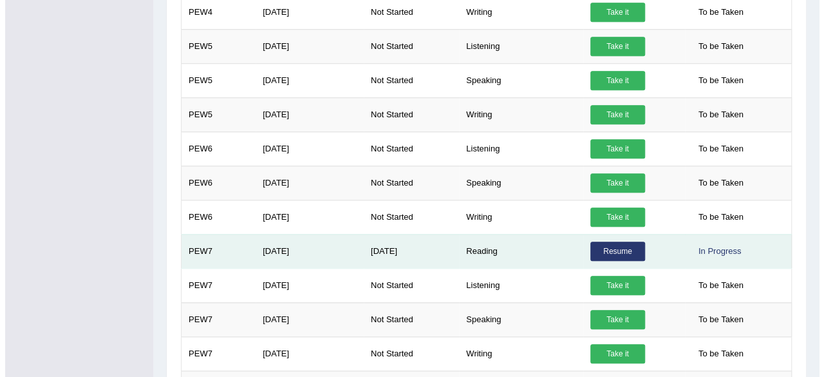
scroll to position [525, 0]
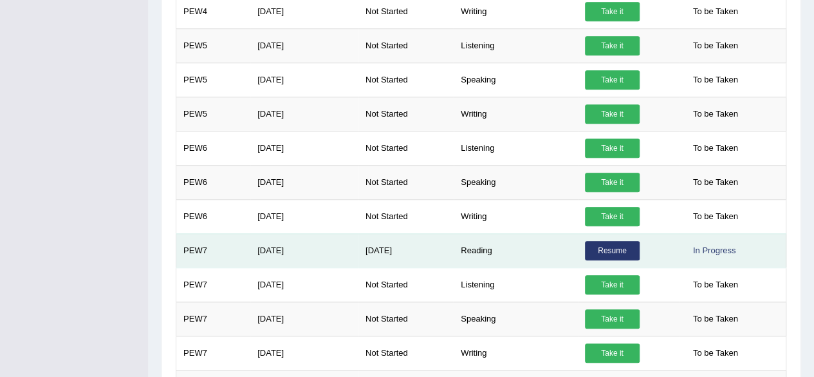
click at [615, 245] on link "Resume" at bounding box center [612, 250] width 55 height 19
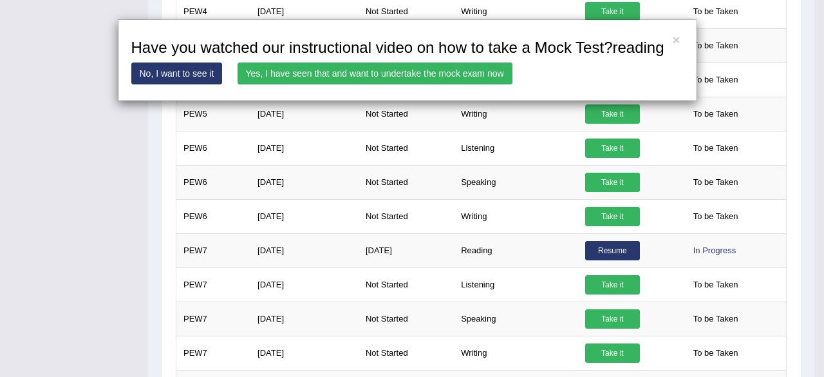
click at [453, 75] on link "Yes, I have seen that and want to undertake the mock exam now" at bounding box center [374, 73] width 275 height 22
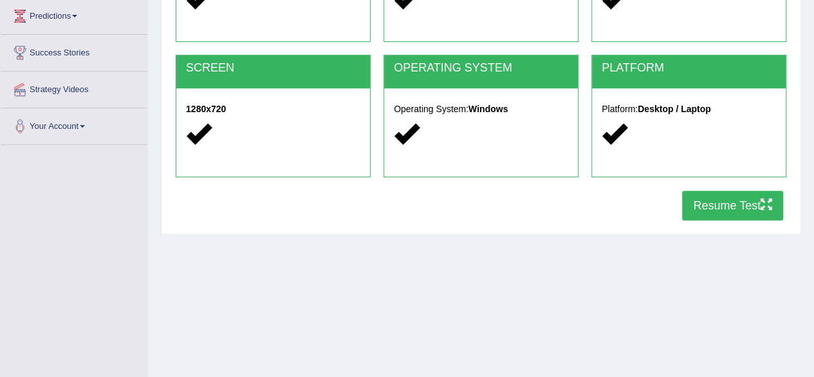
scroll to position [191, 0]
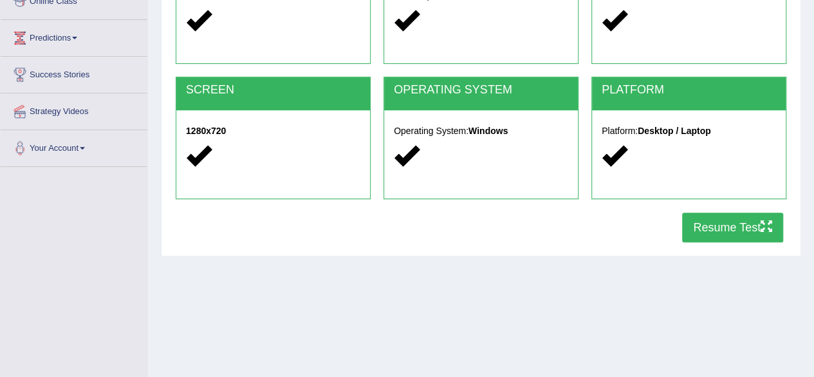
click at [741, 232] on button "Resume Test" at bounding box center [732, 227] width 101 height 30
click at [722, 223] on button "Resume Test" at bounding box center [732, 227] width 101 height 30
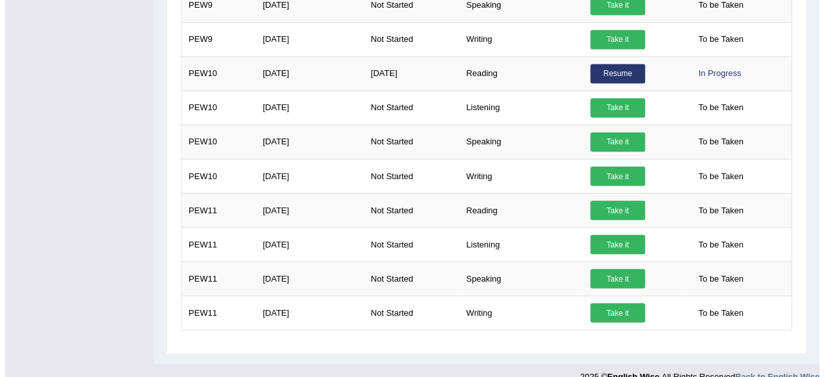
scroll to position [1052, 0]
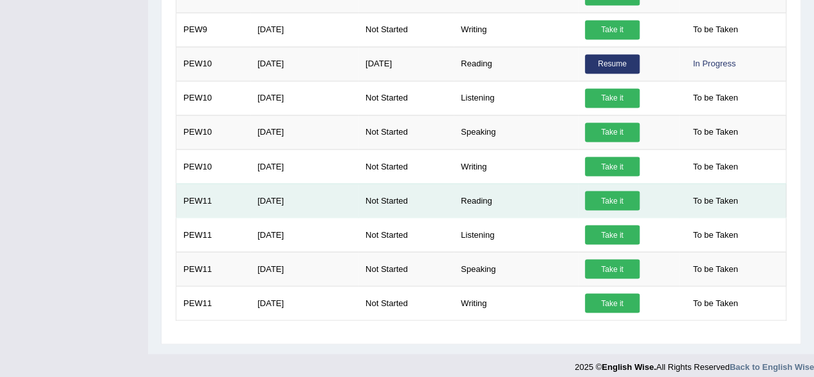
click at [620, 194] on link "Take it" at bounding box center [612, 200] width 55 height 19
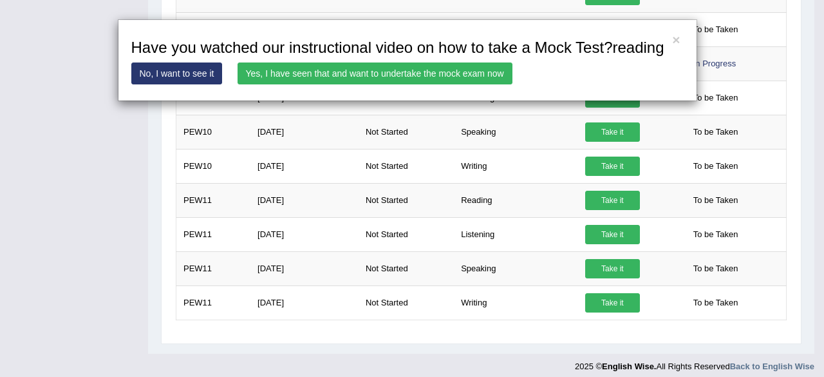
click at [431, 75] on link "Yes, I have seen that and want to undertake the mock exam now" at bounding box center [374, 73] width 275 height 22
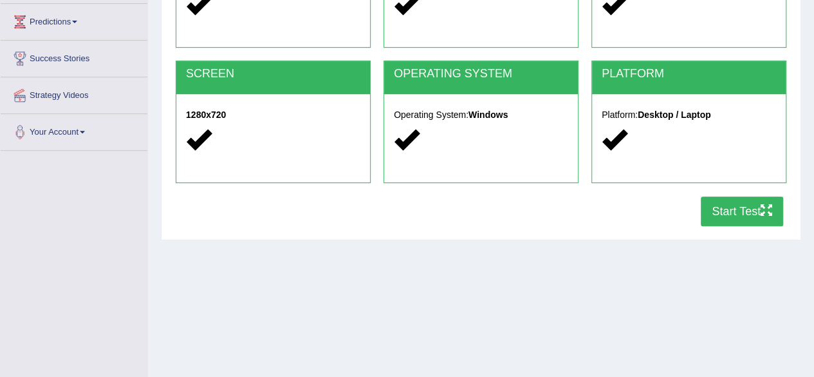
scroll to position [207, 0]
click at [736, 205] on button "Start Test" at bounding box center [742, 211] width 82 height 30
